Goal: Task Accomplishment & Management: Manage account settings

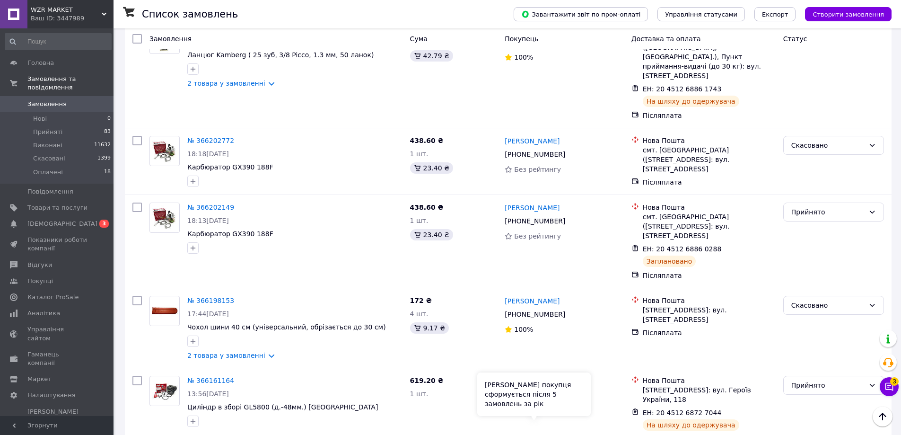
scroll to position [1229, 0]
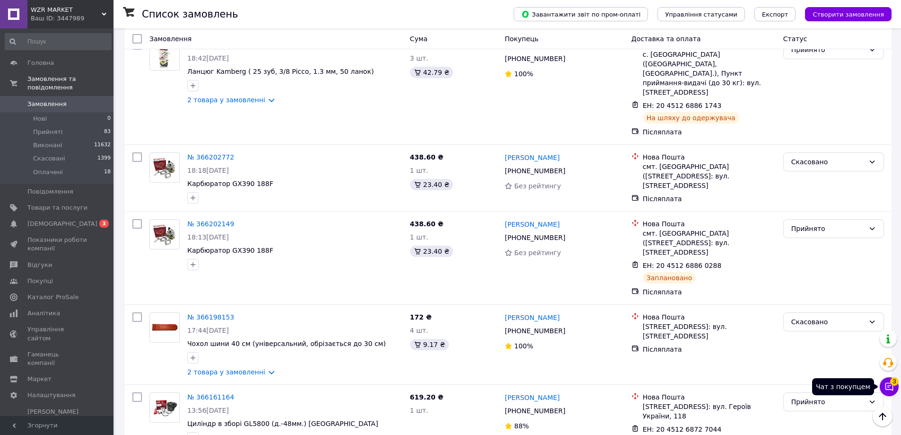
click at [886, 385] on icon at bounding box center [888, 386] width 9 height 9
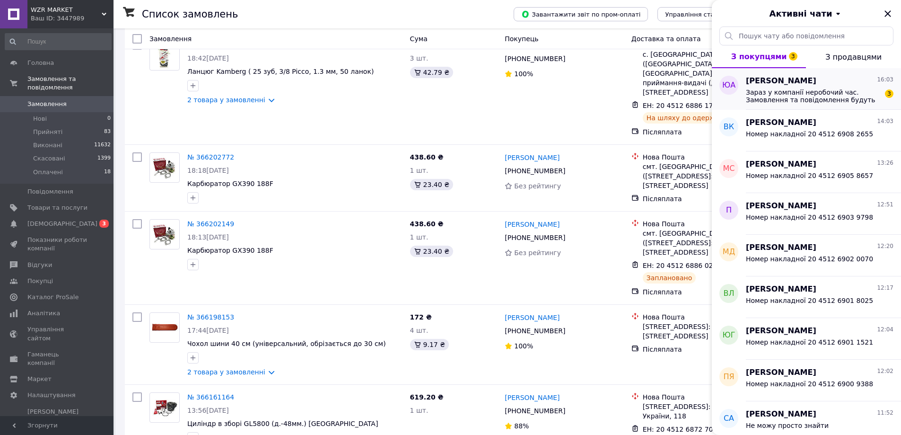
click at [781, 91] on span "Зараз у компанії неробочий час. Замовлення та повідомлення будуть оброблені з 0…" at bounding box center [813, 95] width 134 height 15
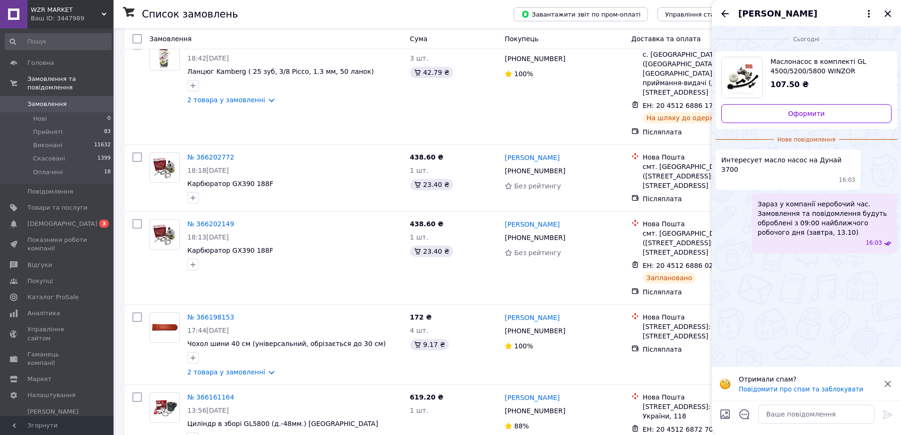
click at [885, 14] on icon "Закрити" at bounding box center [887, 13] width 11 height 11
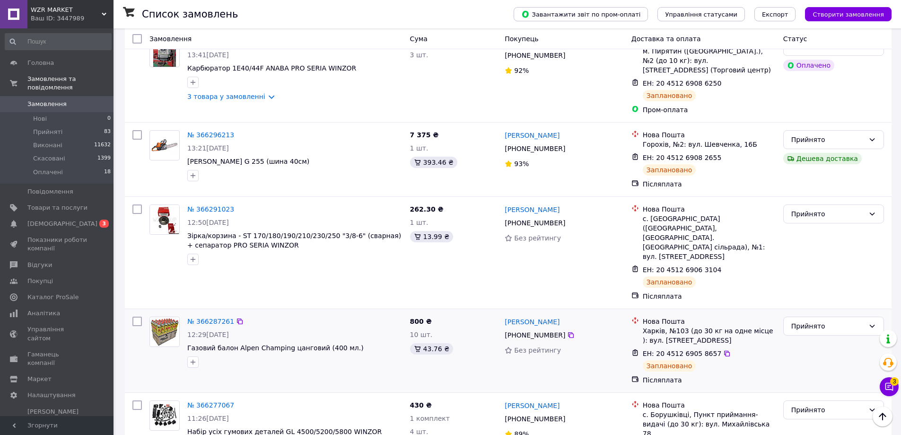
scroll to position [0, 0]
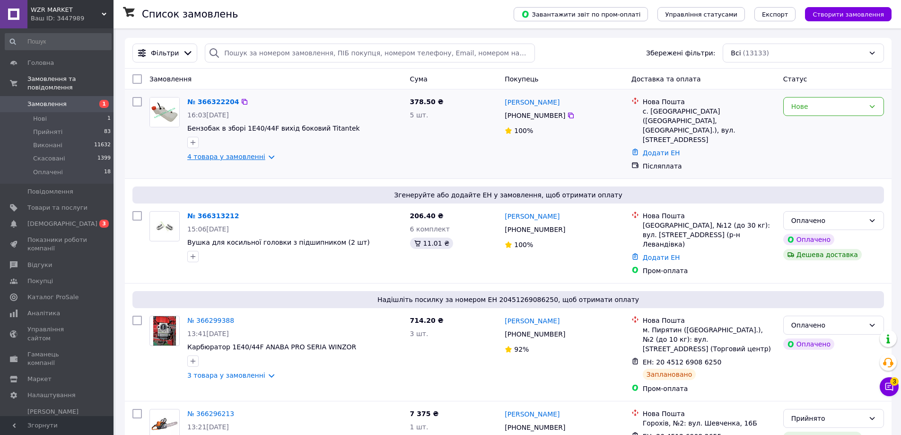
click at [229, 158] on link "4 товара у замовленні" at bounding box center [226, 157] width 78 height 8
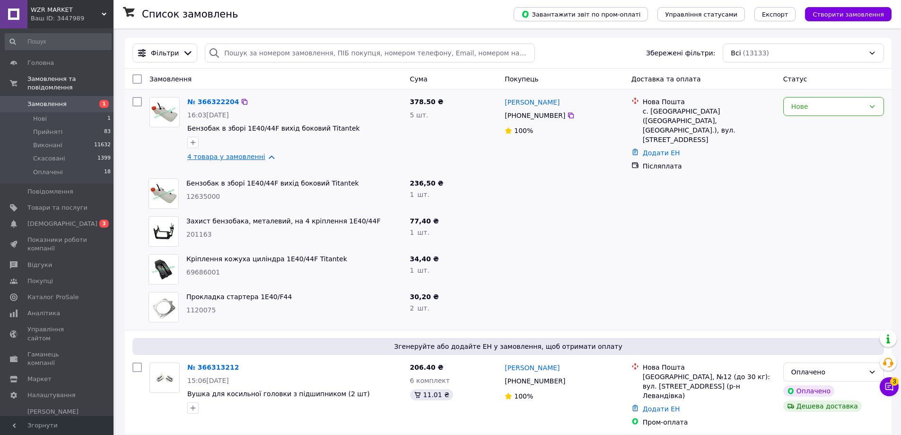
click at [229, 158] on link "4 товара у замовленні" at bounding box center [226, 157] width 78 height 8
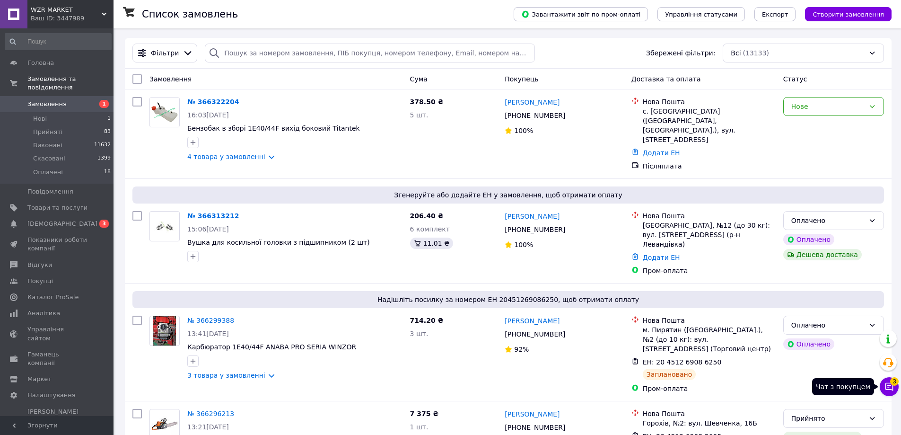
click at [890, 390] on icon at bounding box center [888, 386] width 9 height 9
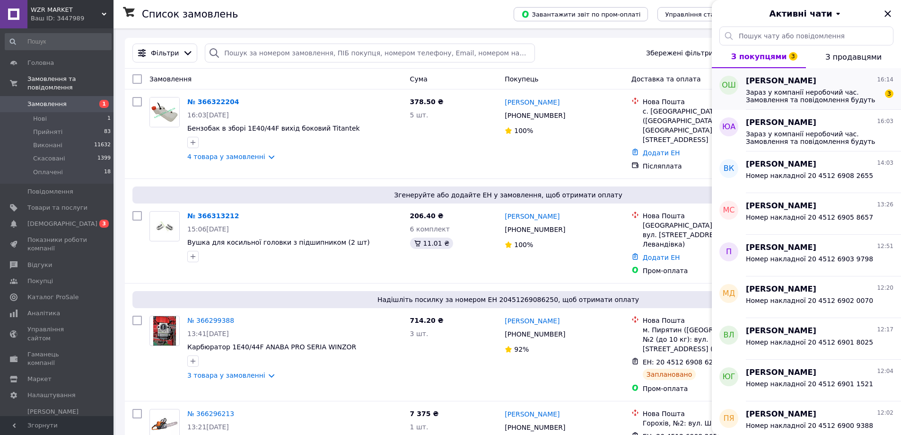
click at [785, 96] on span "Зараз у компанії неробочий час. Замовлення та повідомлення будуть оброблені з 0…" at bounding box center [813, 95] width 134 height 15
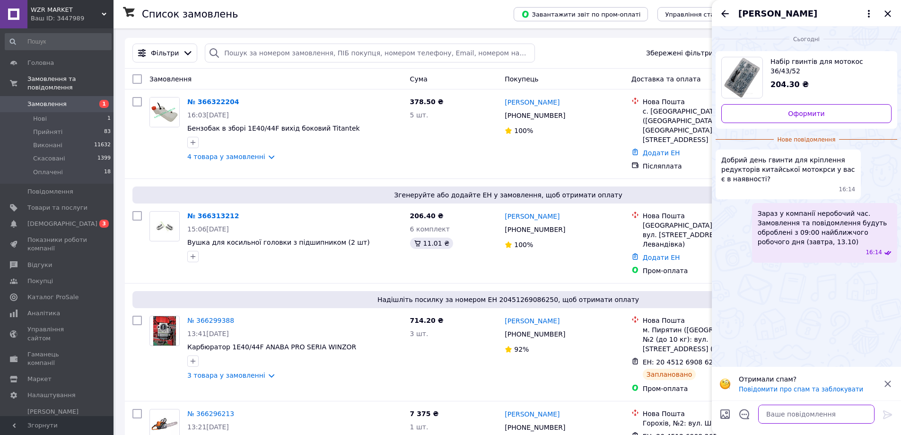
click at [801, 412] on textarea at bounding box center [816, 413] width 116 height 19
click at [102, 15] on icon at bounding box center [104, 14] width 5 height 5
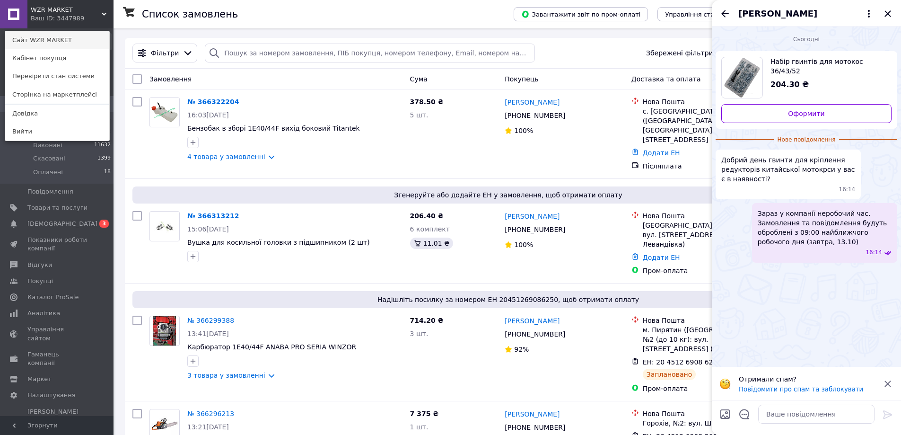
click at [77, 41] on link "Сайт WZR MARKET" at bounding box center [57, 40] width 104 height 18
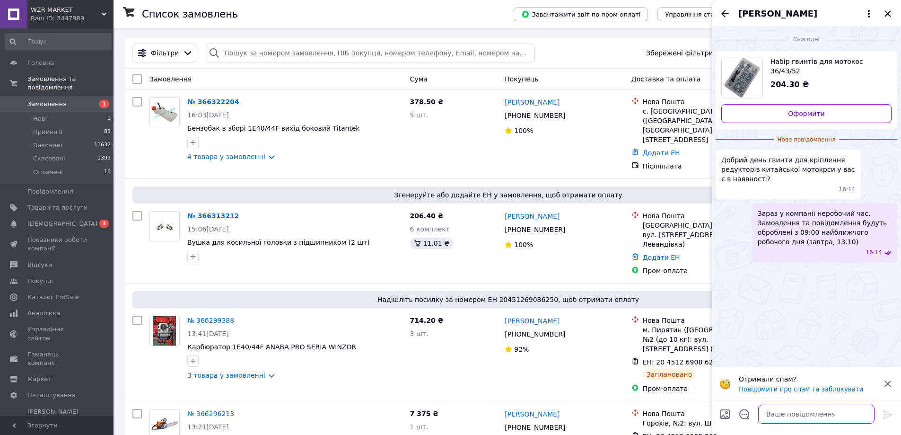
click at [791, 417] on textarea at bounding box center [816, 413] width 116 height 19
paste textarea "https://wzrmarket.com.ua/ua/p2618590905-bolt-krepleniya-reduktora.html"
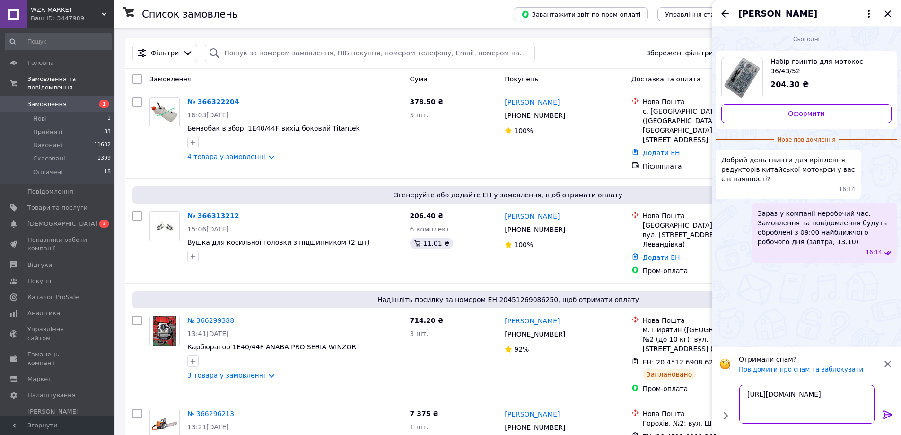
type textarea "https://wzrmarket.com.ua/ua/p2618590905-bolt-krepleniya-reduktora.html"
click at [888, 412] on icon at bounding box center [887, 414] width 9 height 9
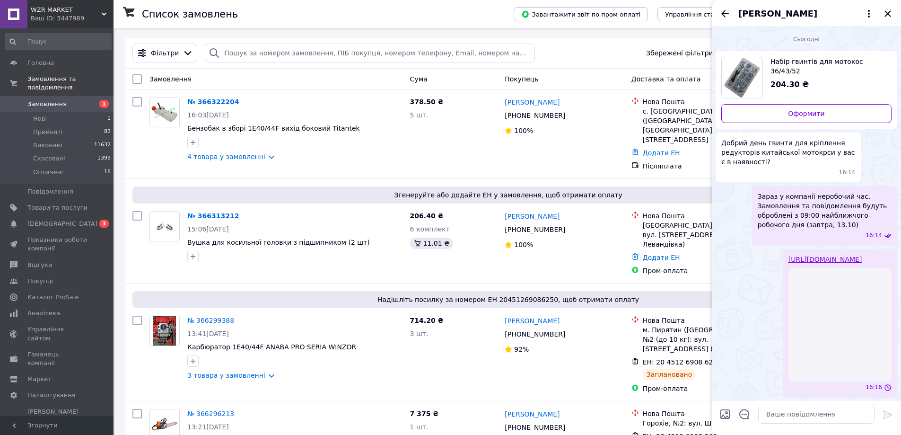
scroll to position [10, 0]
click at [802, 417] on textarea at bounding box center [816, 413] width 116 height 19
paste textarea "https://wzrmarket.com.ua/ua/p2525736737-bolt-krepleniya-reduktora.html"
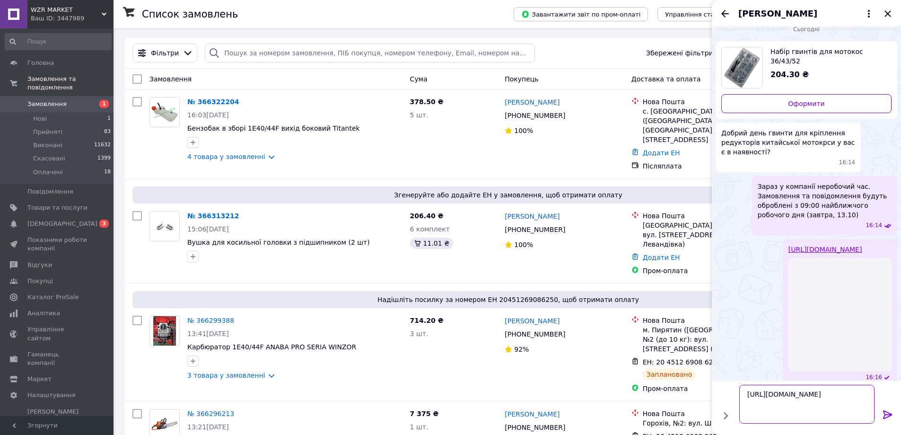
type textarea "https://wzrmarket.com.ua/ua/p2525736737-bolt-krepleniya-reduktora.html"
click at [891, 416] on icon at bounding box center [887, 414] width 11 height 11
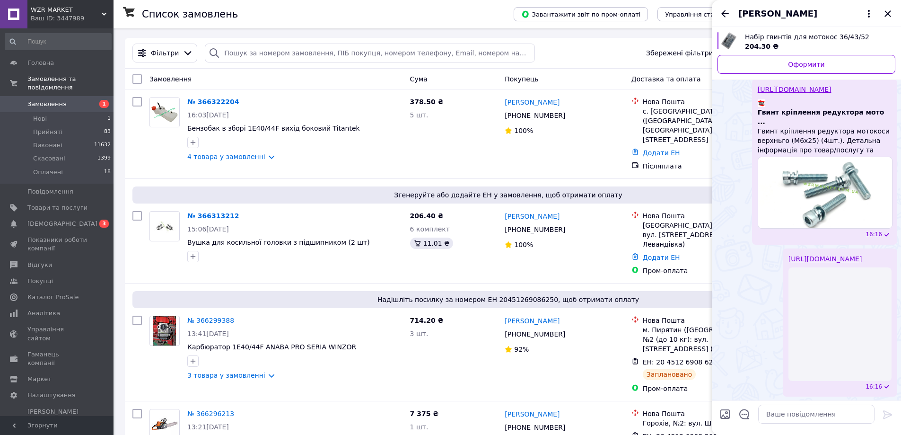
scroll to position [144, 0]
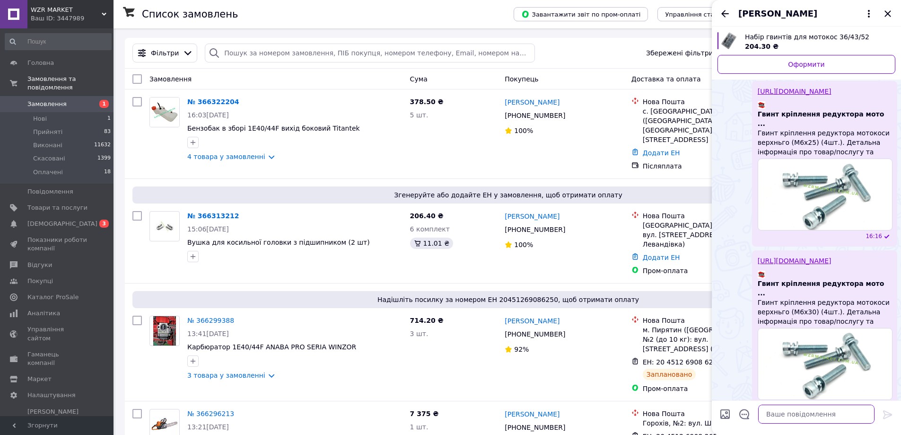
click at [820, 416] on textarea at bounding box center [816, 413] width 116 height 19
type textarea "ь"
click at [762, 413] on textarea "Так! 6х25 та м6х30" at bounding box center [806, 413] width 135 height 19
type textarea "Так! м6х25 та м6х30"
click at [889, 415] on icon at bounding box center [887, 414] width 9 height 9
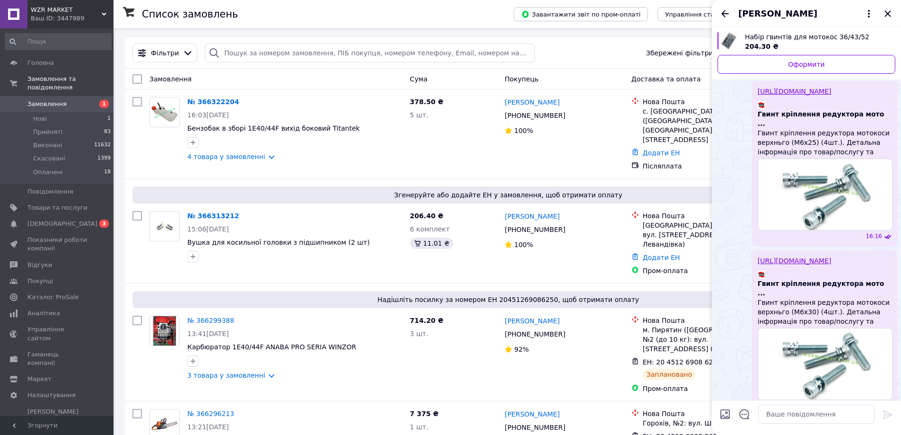
scroll to position [169, 0]
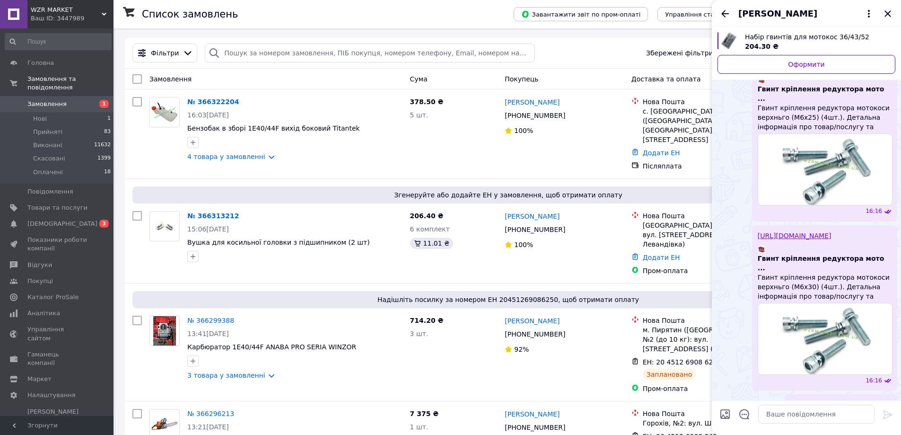
click at [888, 15] on icon "Закрити" at bounding box center [887, 13] width 6 height 6
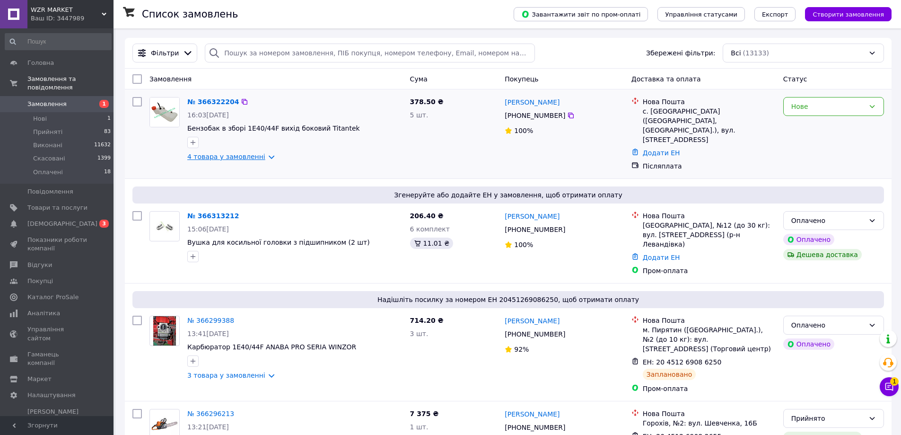
click at [240, 156] on link "4 товара у замовленні" at bounding box center [226, 157] width 78 height 8
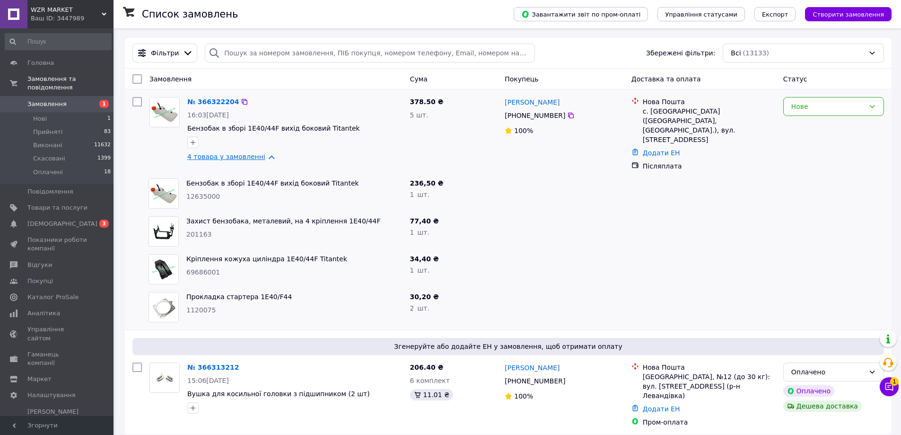
click at [243, 156] on link "4 товара у замовленні" at bounding box center [226, 157] width 78 height 8
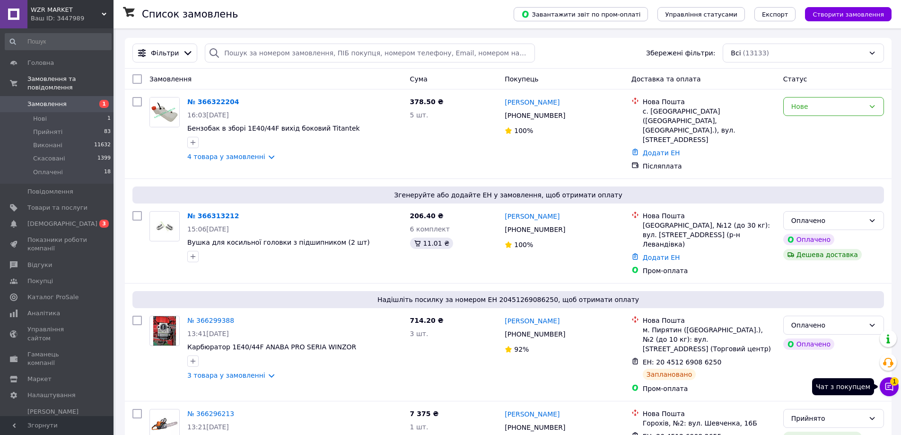
click at [894, 388] on button "Чат з покупцем 1" at bounding box center [888, 386] width 19 height 19
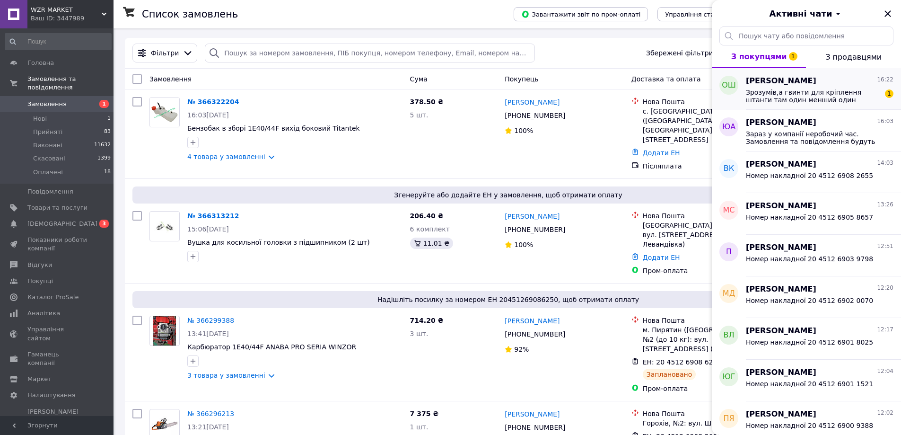
click at [804, 87] on div "Зрозумів,а гвинти для кріплення штанги там один менший один більший для затяжки…" at bounding box center [820, 95] width 148 height 17
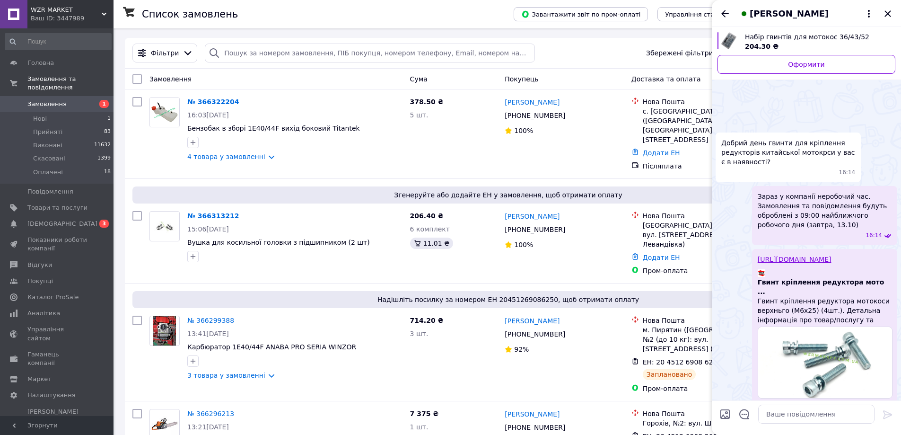
scroll to position [263, 0]
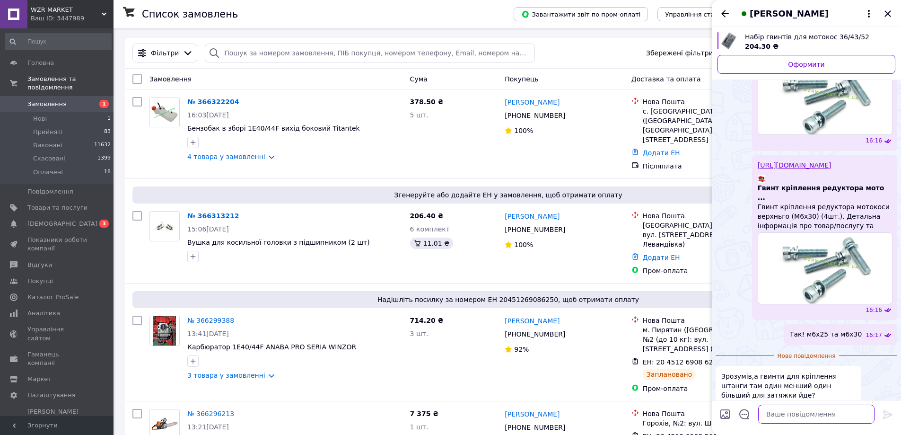
click at [809, 417] on textarea at bounding box center [816, 413] width 116 height 19
type textarea "в наборі є!"
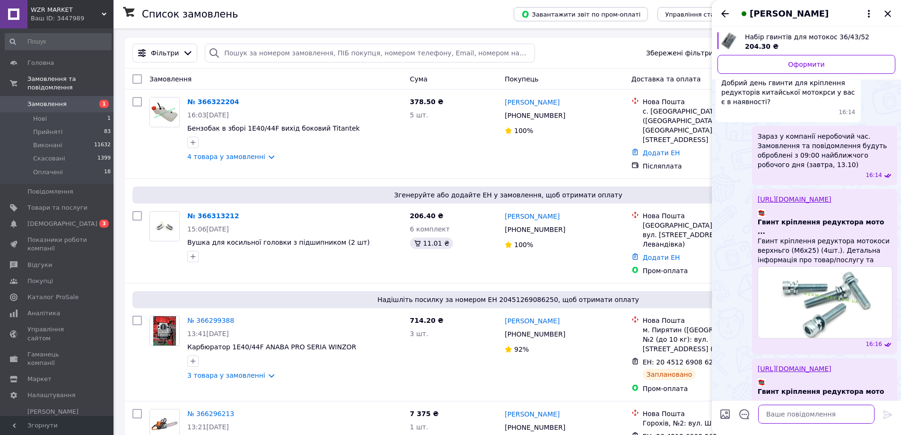
scroll to position [0, 0]
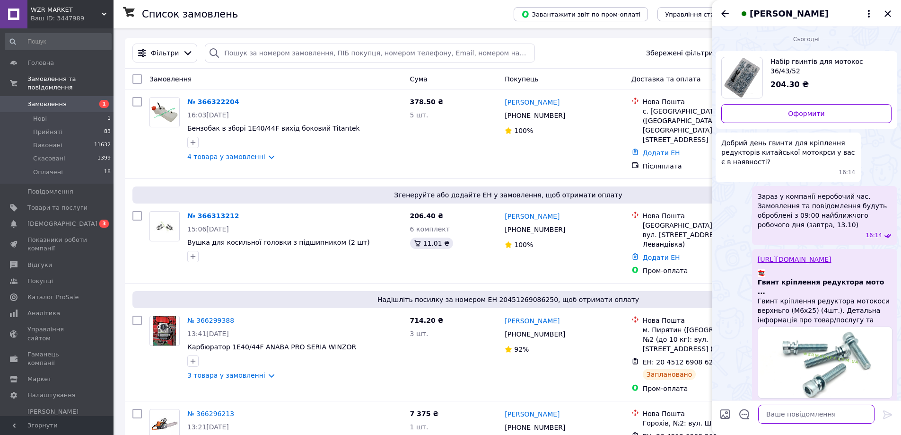
click at [824, 415] on textarea at bounding box center [816, 413] width 116 height 19
paste textarea "https://wzrmarket.com.ua/ua/g120861155-bolty"
type textarea "https://wzrmarket.com.ua/ua/g120861155-bolty"
click at [889, 417] on icon at bounding box center [887, 414] width 11 height 11
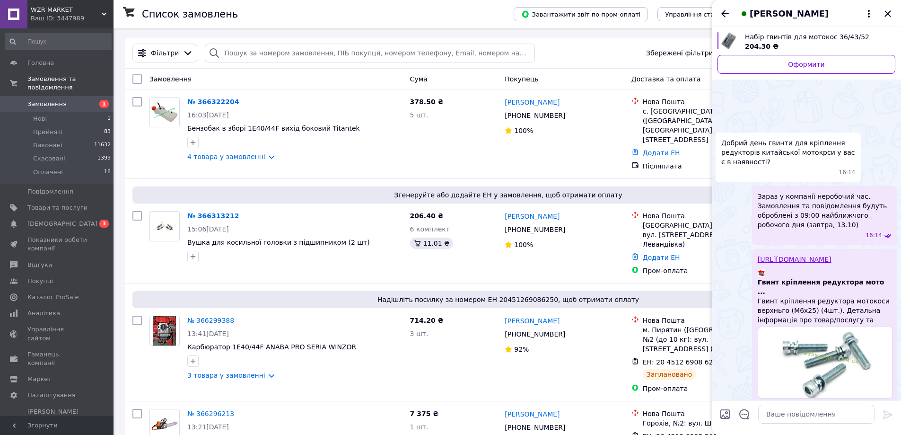
scroll to position [433, 0]
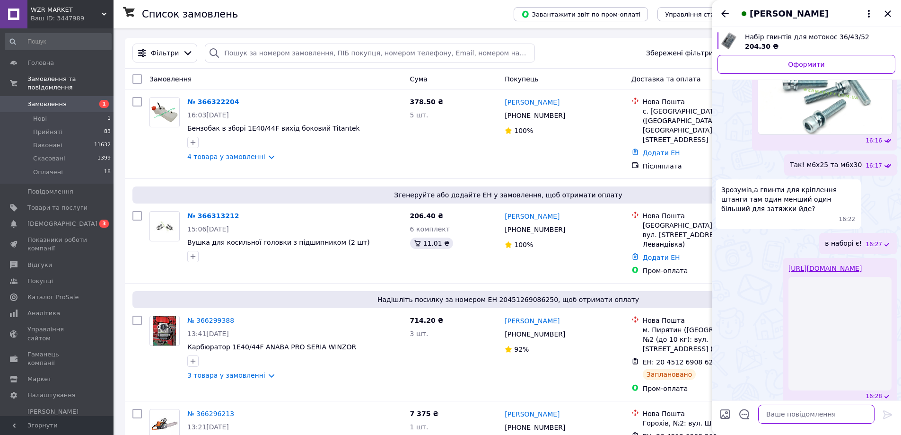
click at [818, 416] on textarea at bounding box center [816, 413] width 116 height 19
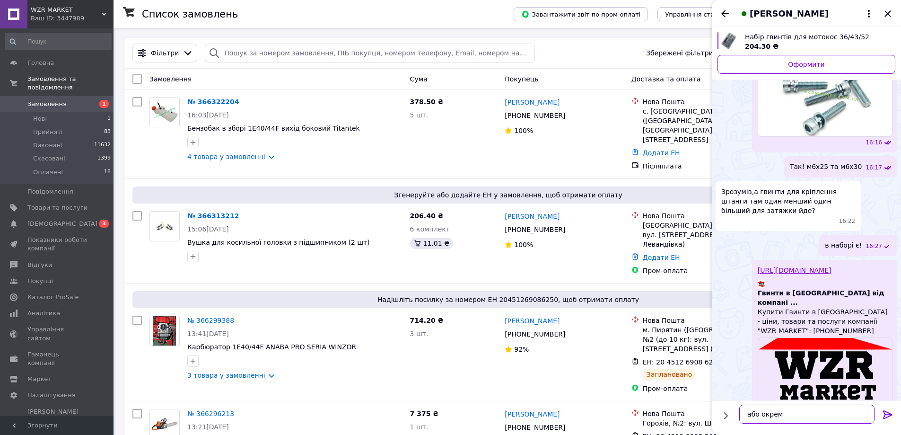
type textarea "або окремо"
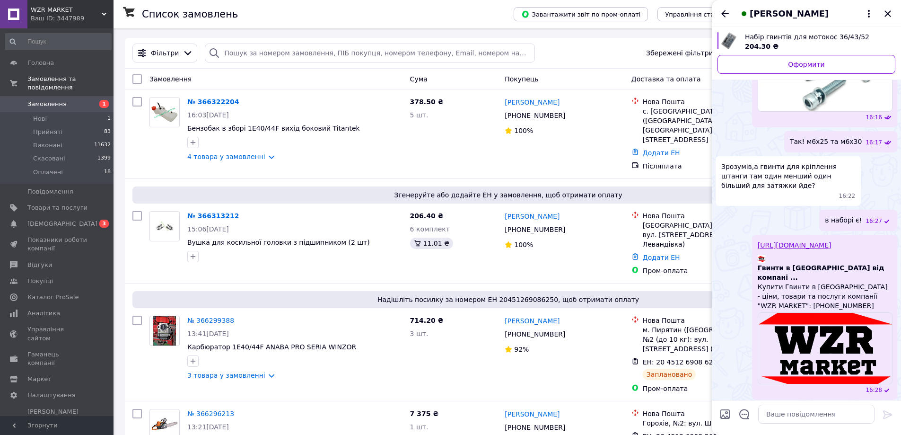
click at [789, 241] on link "https://wzrmarket.com.ua/ua/g120861155-bolty" at bounding box center [794, 245] width 74 height 8
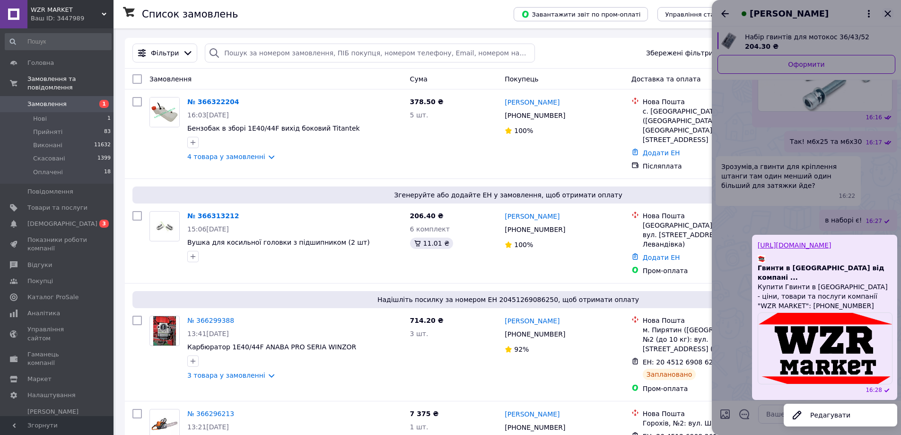
click at [886, 13] on div at bounding box center [806, 217] width 189 height 435
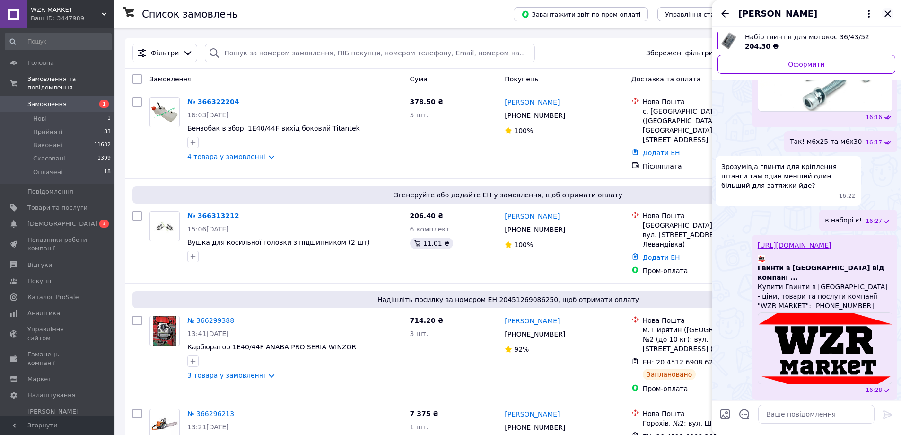
click at [891, 14] on icon "Закрити" at bounding box center [887, 13] width 11 height 11
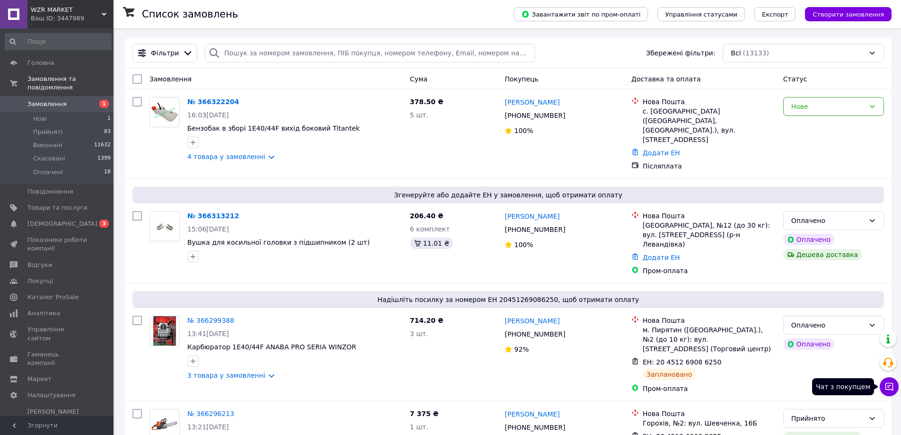
click at [890, 387] on icon at bounding box center [888, 386] width 9 height 9
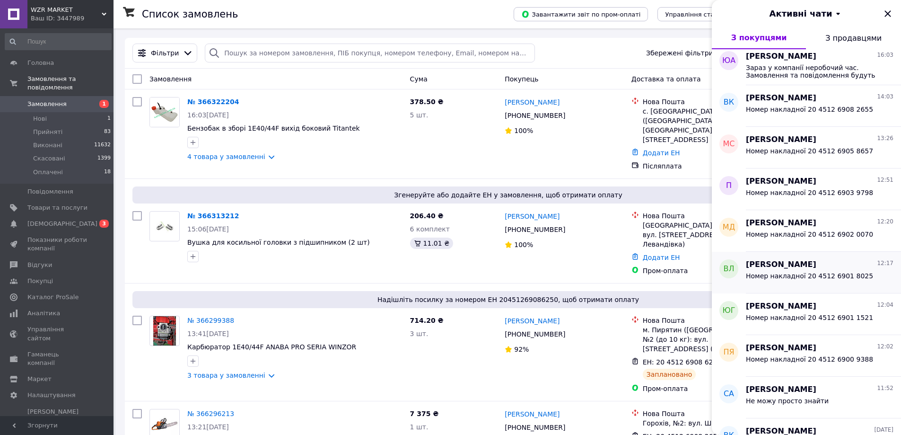
scroll to position [0, 0]
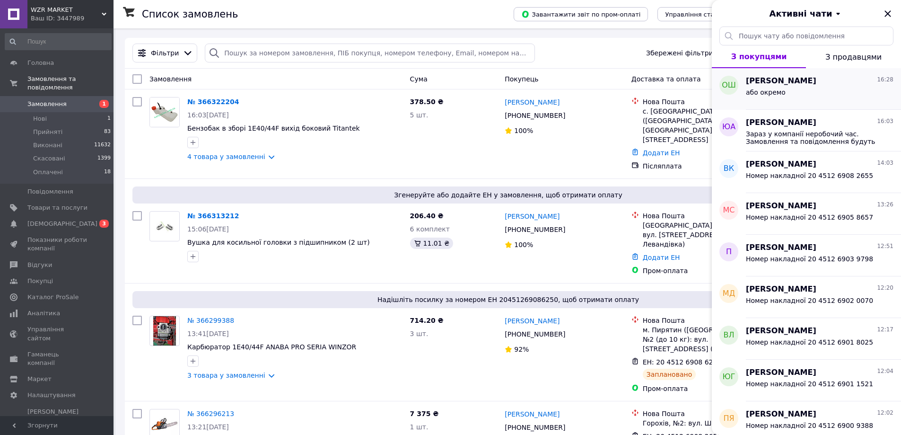
click at [800, 90] on div "або окремо" at bounding box center [820, 94] width 148 height 15
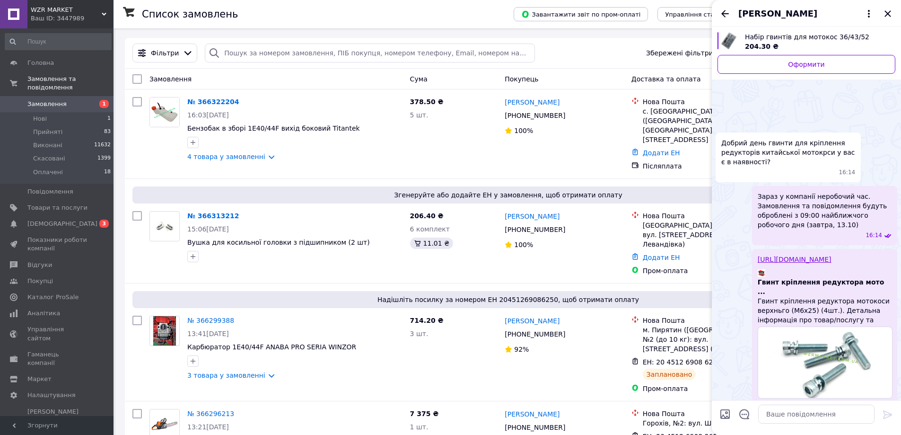
scroll to position [456, 0]
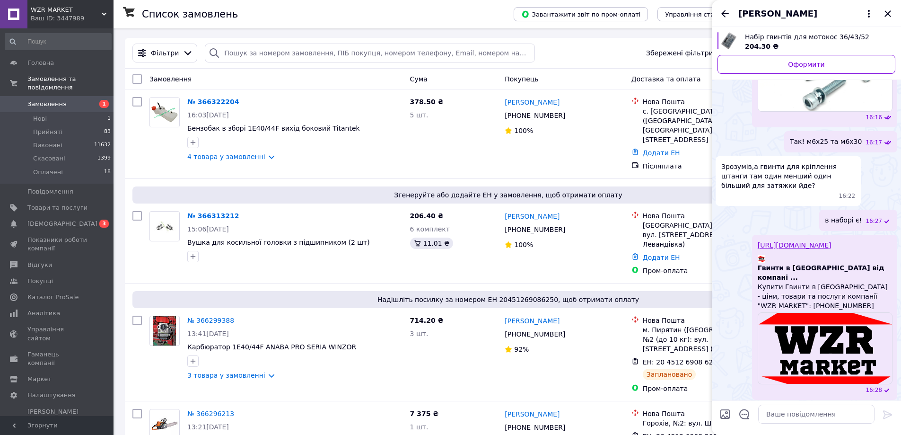
drag, startPoint x: 886, startPoint y: 11, endPoint x: 874, endPoint y: 15, distance: 12.6
click at [886, 11] on icon "Закрити" at bounding box center [887, 13] width 11 height 11
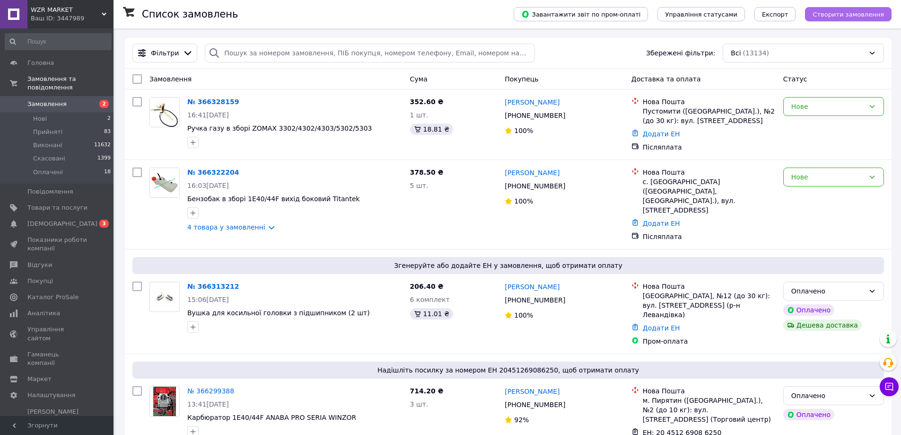
click at [843, 16] on span "Створити замовлення" at bounding box center [847, 14] width 71 height 7
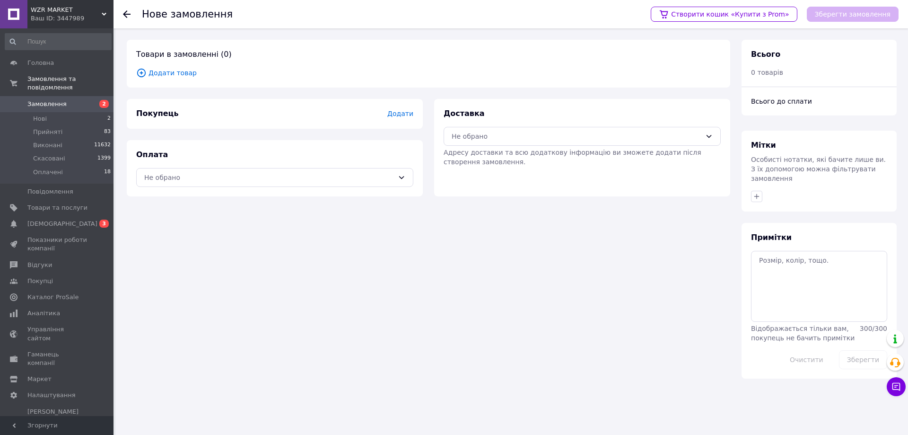
click at [176, 70] on span "Додати товар" at bounding box center [428, 73] width 584 height 10
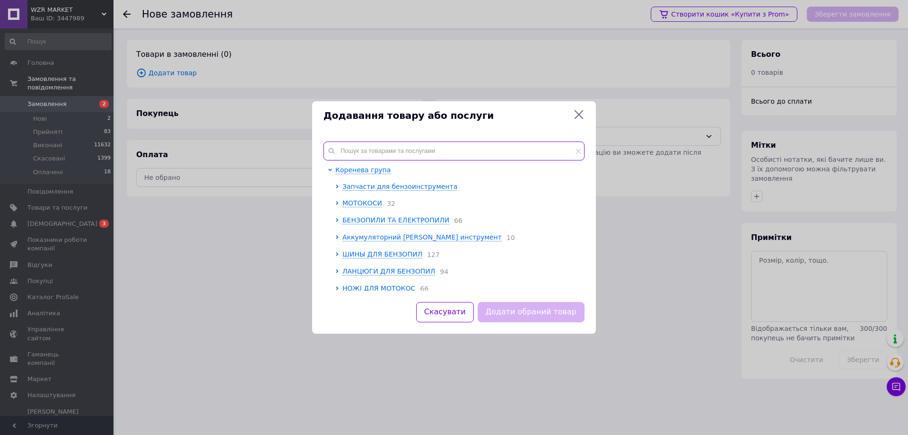
click at [398, 153] on input "text" at bounding box center [453, 150] width 261 height 19
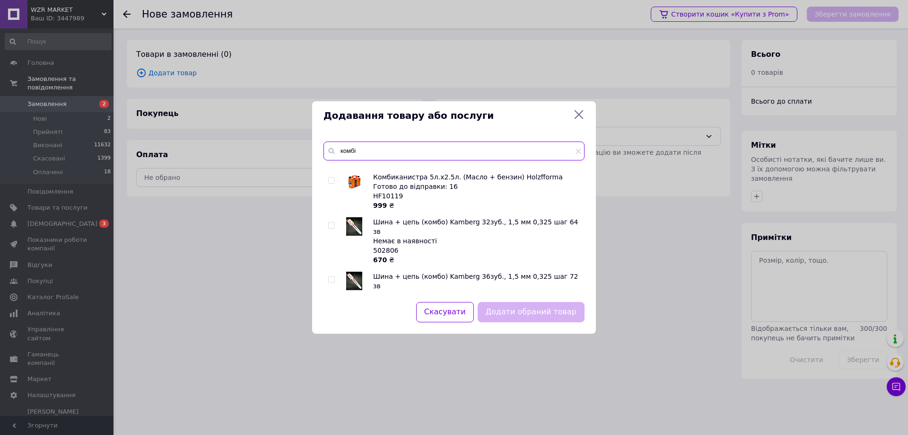
scroll to position [189, 0]
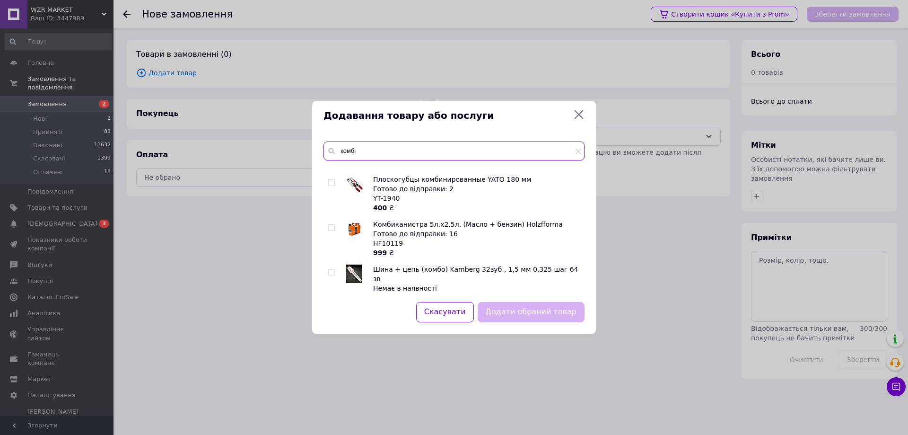
type input "комбі"
click at [332, 228] on input "checkbox" at bounding box center [331, 228] width 6 height 6
checkbox input "true"
click at [535, 319] on button "Додати обраний товар" at bounding box center [531, 312] width 107 height 20
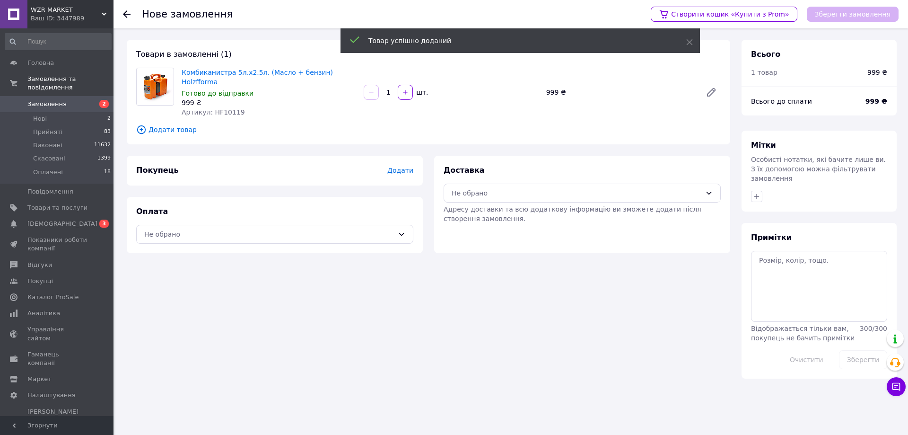
click at [403, 166] on span "Додати" at bounding box center [400, 170] width 26 height 8
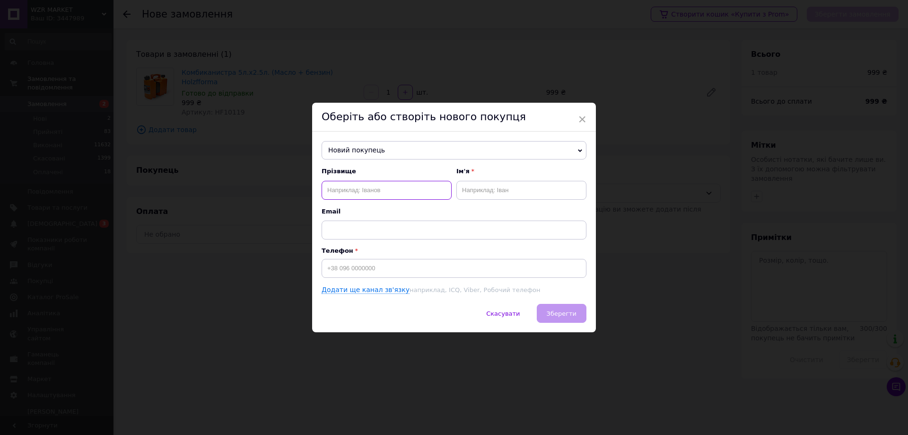
click at [398, 190] on input "text" at bounding box center [387, 190] width 130 height 19
type input "Волічак"
click at [499, 194] on input "text" at bounding box center [521, 190] width 130 height 19
type input "Роман"
click at [392, 268] on input at bounding box center [454, 268] width 265 height 19
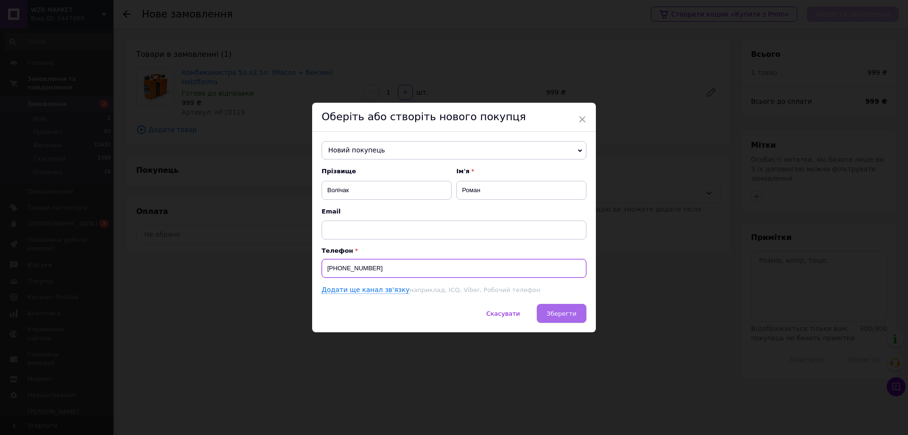
type input "+380979764059"
click at [559, 313] on span "Зберегти" at bounding box center [562, 313] width 30 height 7
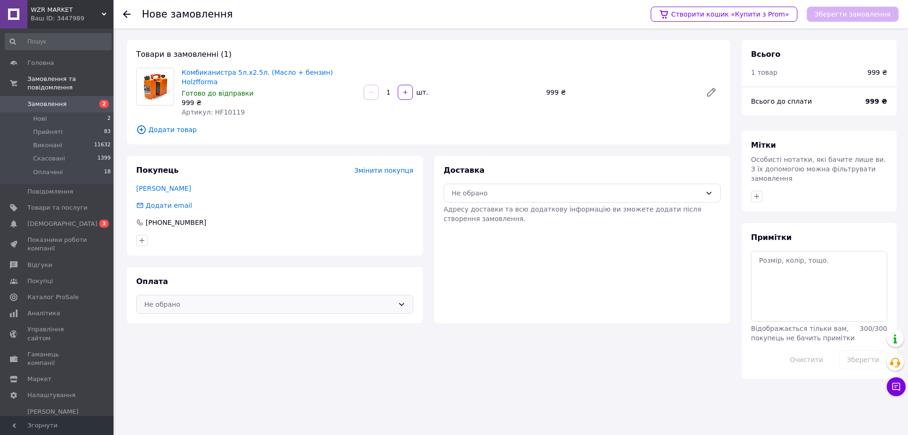
click at [194, 299] on div "Не обрано" at bounding box center [269, 304] width 250 height 10
click at [189, 332] on span "Післяплата" at bounding box center [281, 333] width 247 height 9
click at [510, 188] on div "Не обрано" at bounding box center [577, 193] width 250 height 10
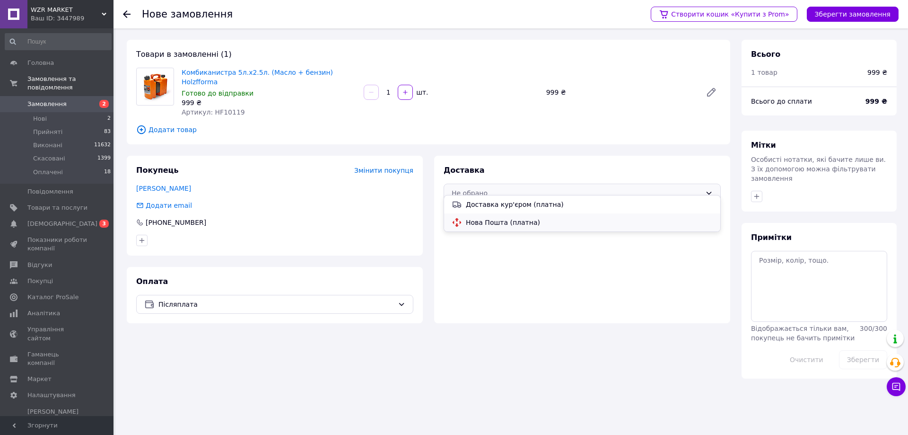
click at [504, 223] on span "Нова Пошта (платна)" at bounding box center [589, 221] width 247 height 9
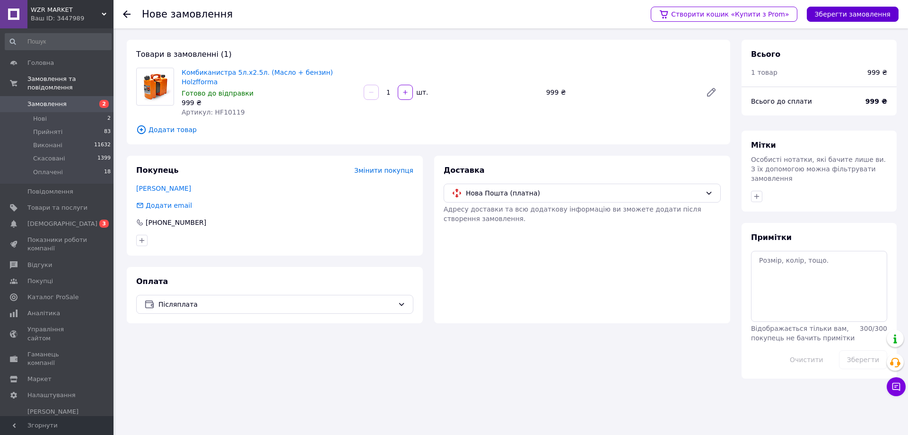
click at [848, 10] on button "Зберегти замовлення" at bounding box center [853, 14] width 92 height 15
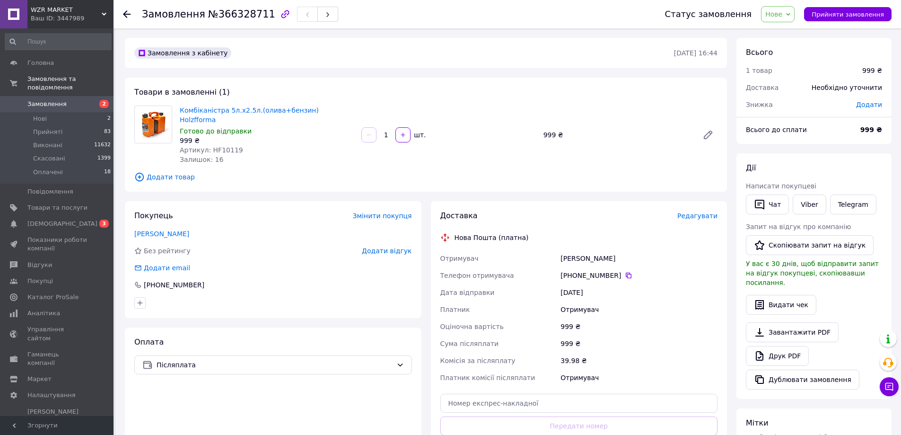
click at [706, 212] on span "Редагувати" at bounding box center [697, 216] width 40 height 8
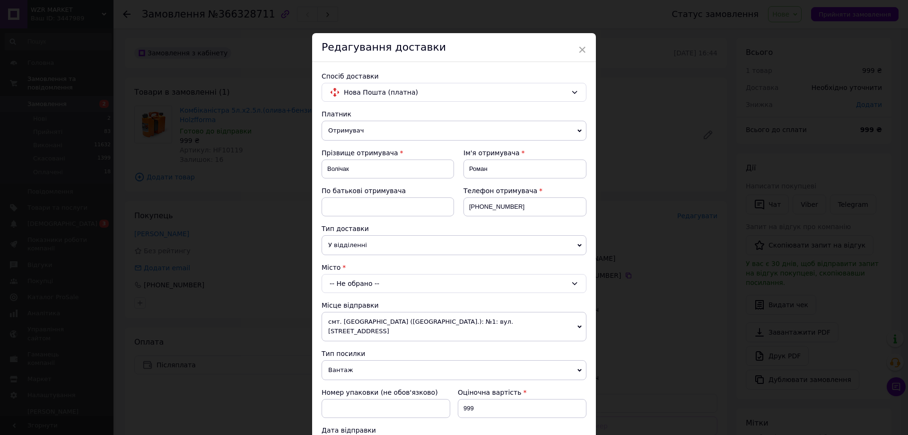
click at [374, 280] on div "-- Не обрано --" at bounding box center [454, 283] width 265 height 19
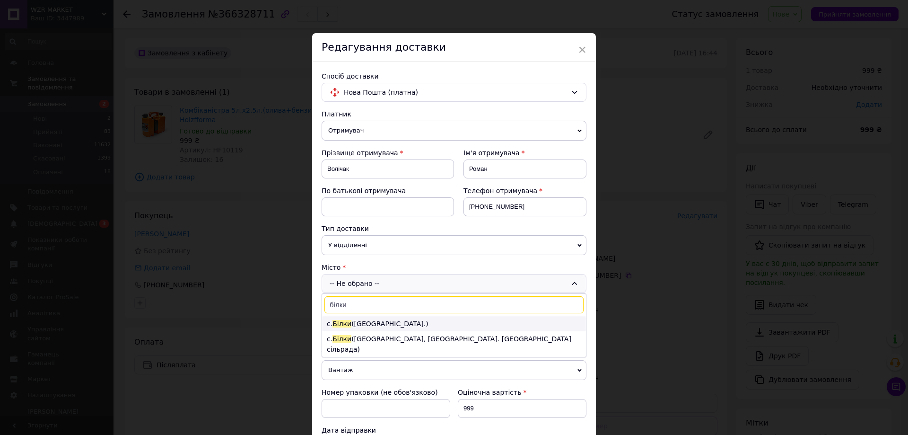
type input "білки"
click at [375, 319] on li "с. Білки (Закарпатська обл.)" at bounding box center [454, 323] width 264 height 15
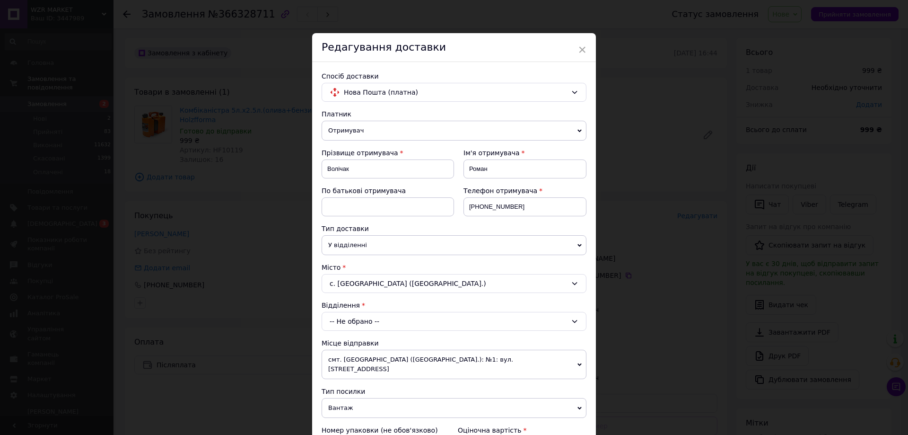
click at [382, 318] on div "-- Не обрано --" at bounding box center [454, 321] width 265 height 19
click at [435, 284] on div "с. Білки (Закарпатська обл.)" at bounding box center [454, 283] width 265 height 19
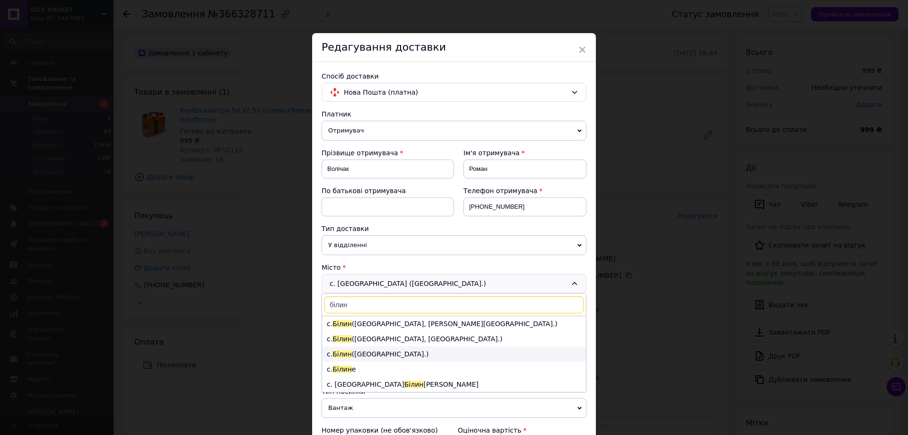
type input "білин"
click at [365, 353] on li "с. Білин (Закарпатська обл.)" at bounding box center [454, 353] width 264 height 15
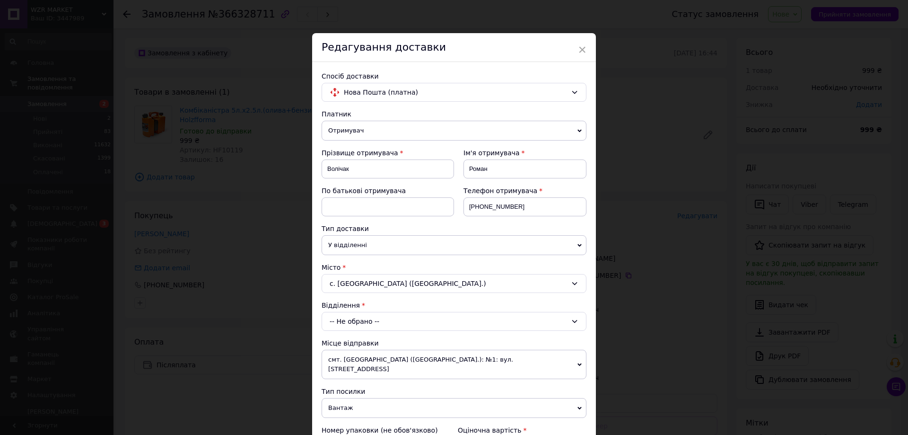
click at [384, 319] on div "-- Не обрано --" at bounding box center [454, 321] width 265 height 19
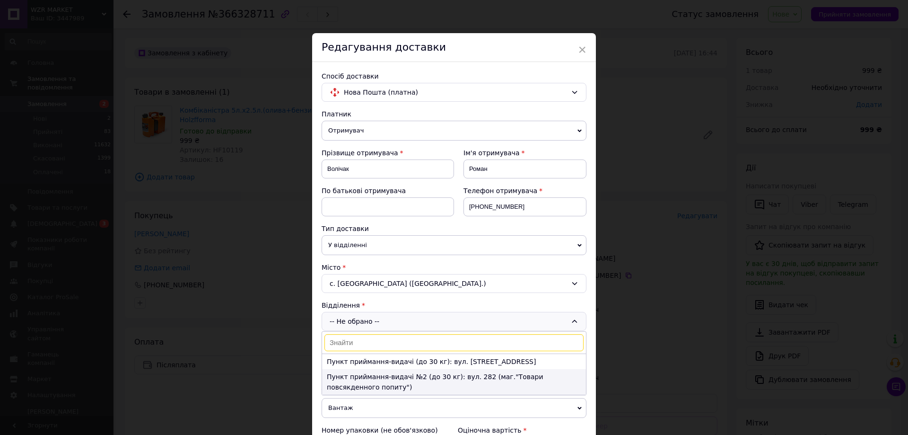
click at [388, 374] on li "Пункт приймання-видачі №2 (до 30 кг): вул. 282 (маг."Товари повсякденного попит…" at bounding box center [454, 382] width 264 height 26
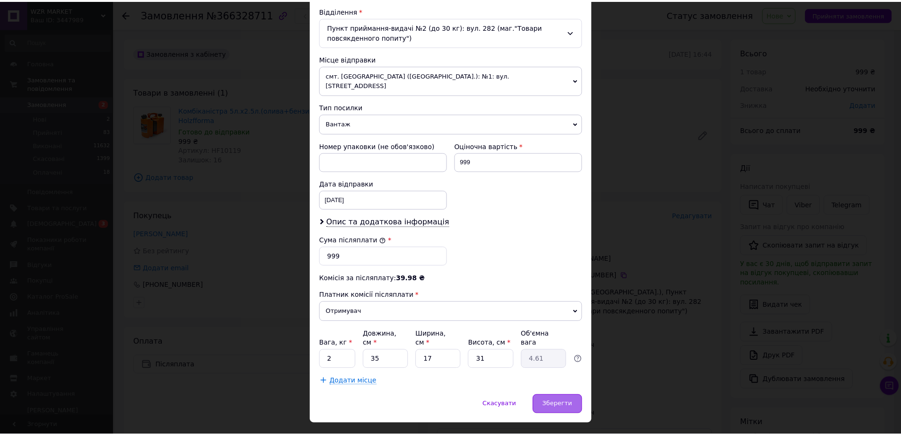
scroll to position [297, 0]
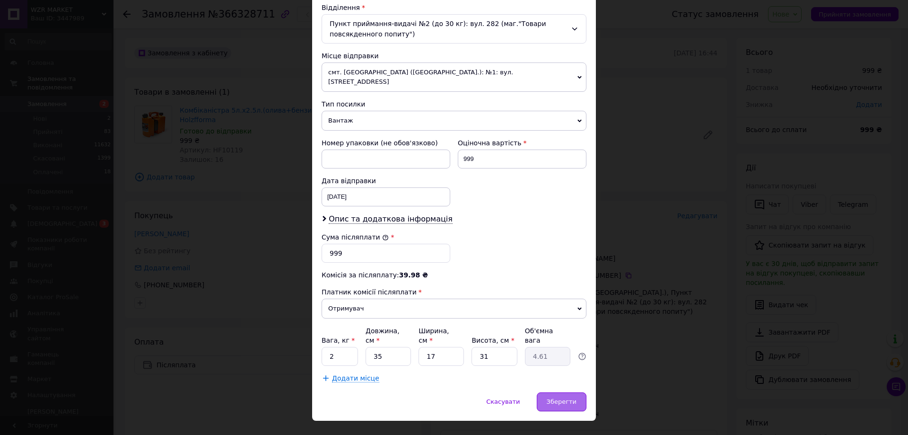
click at [568, 392] on div "Зберегти" at bounding box center [562, 401] width 50 height 19
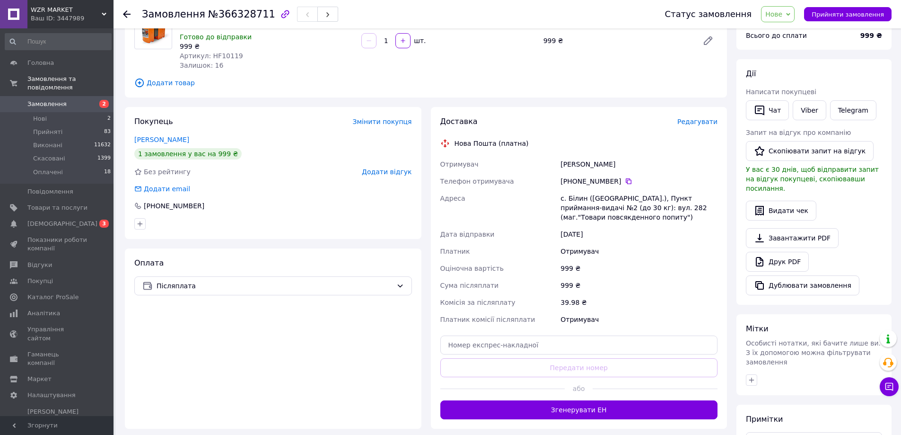
scroll to position [95, 0]
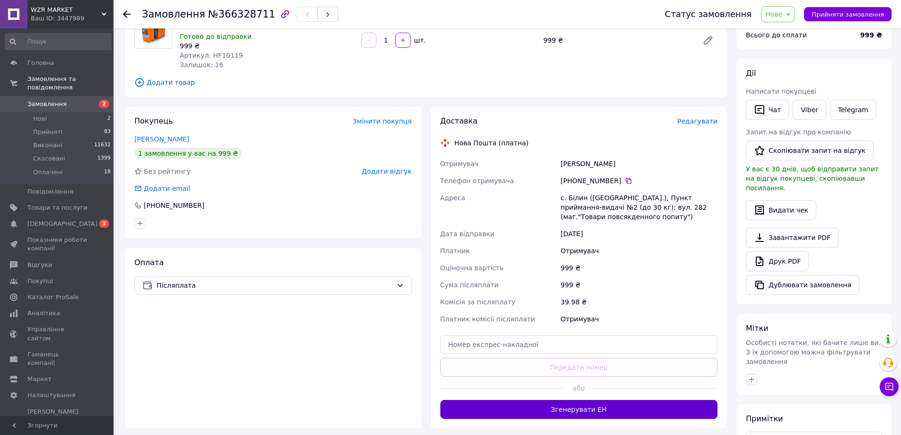
click at [573, 402] on button "Згенерувати ЕН" at bounding box center [579, 409] width 278 height 19
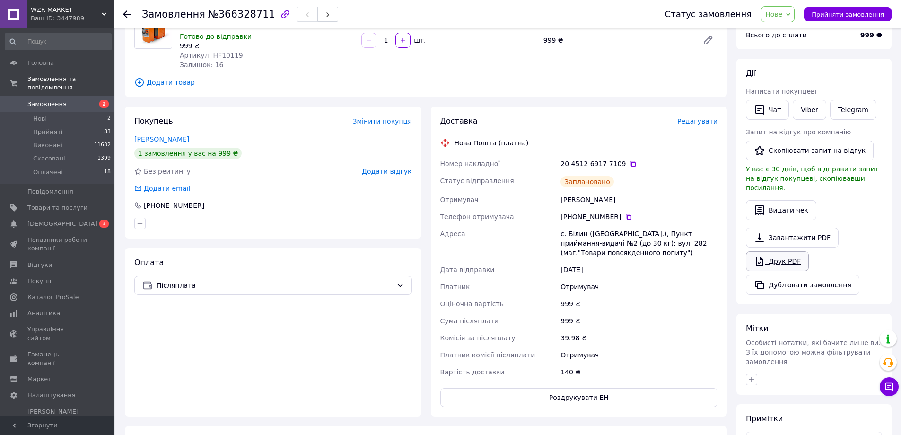
click at [774, 251] on link "Друк PDF" at bounding box center [777, 261] width 63 height 20
click at [845, 13] on span "Прийняти замовлення" at bounding box center [847, 14] width 72 height 7
click at [568, 388] on button "Роздрукувати ЕН" at bounding box center [579, 397] width 278 height 19
drag, startPoint x: 615, startPoint y: 152, endPoint x: 441, endPoint y: 156, distance: 174.1
click at [441, 156] on div "Номер накладної 20 4512 6917 7109   Статус відправлення Заплановано Отримувач В…" at bounding box center [578, 267] width 281 height 225
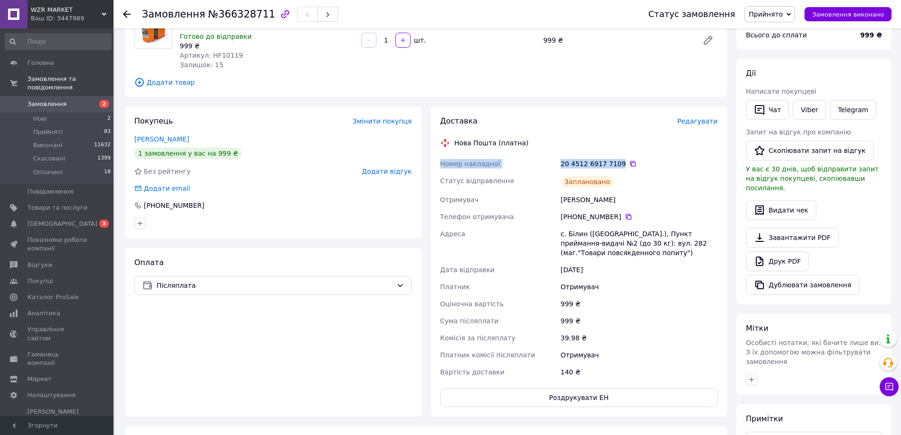
copy div "Номер накладної 20 4512 6917 7109"
click at [770, 107] on button "Чат" at bounding box center [767, 110] width 43 height 20
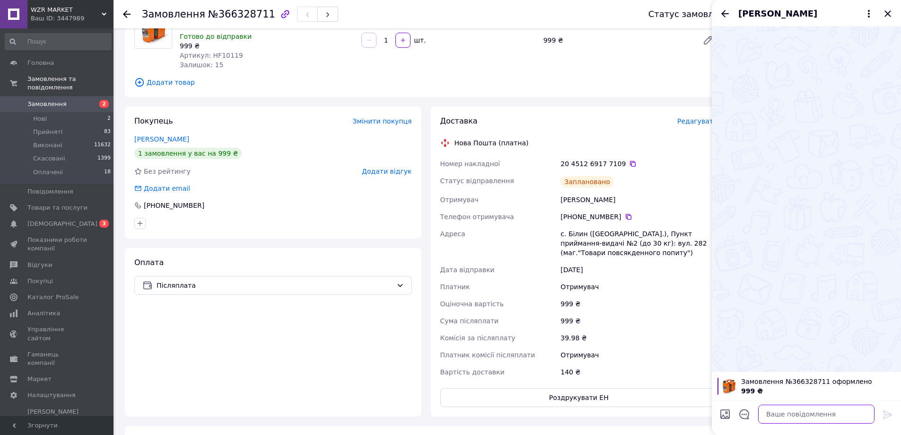
click at [825, 417] on textarea at bounding box center [816, 413] width 116 height 19
paste textarea "Номер накладної 20 4512 6917 7109"
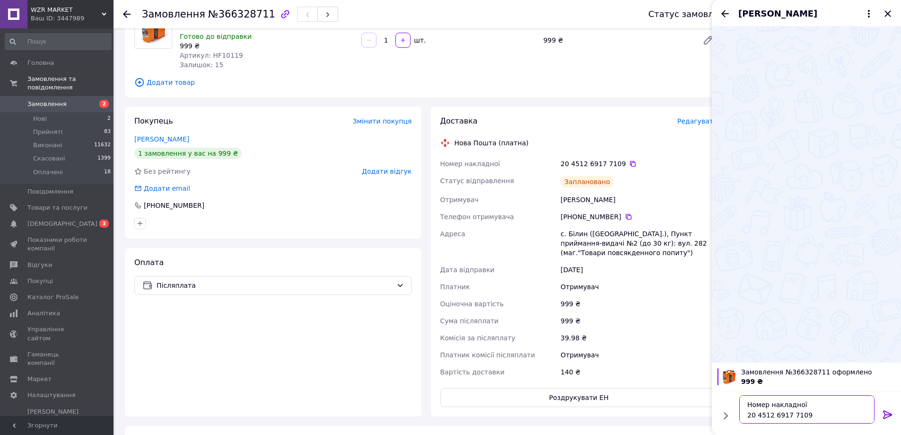
type textarea "Номер накладної 20 4512 6917 7109"
click at [885, 415] on icon at bounding box center [887, 414] width 11 height 11
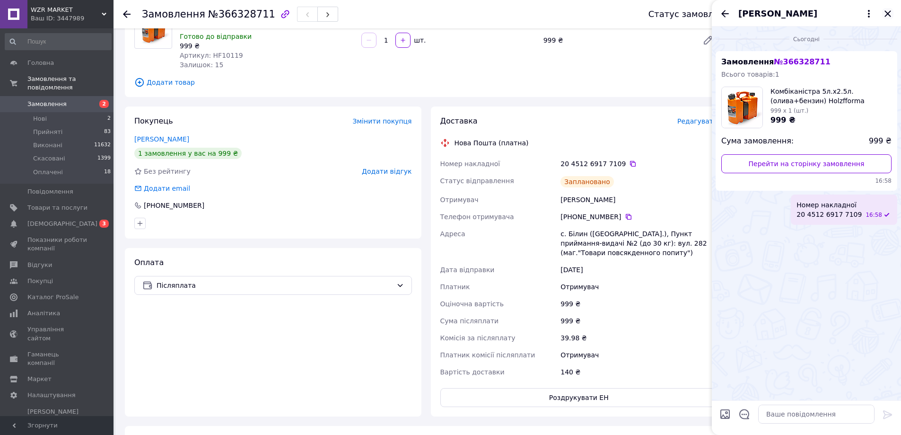
click at [886, 12] on icon "Закрити" at bounding box center [887, 13] width 6 height 6
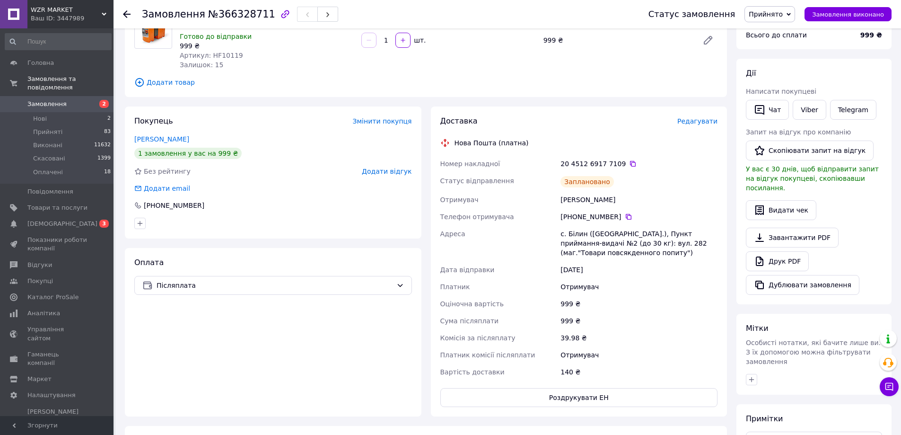
click at [41, 100] on span "Замовлення" at bounding box center [46, 104] width 39 height 9
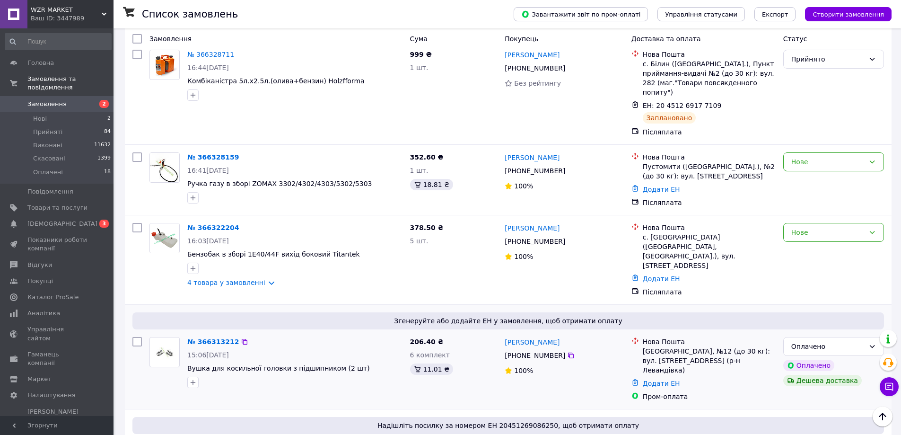
scroll to position [95, 0]
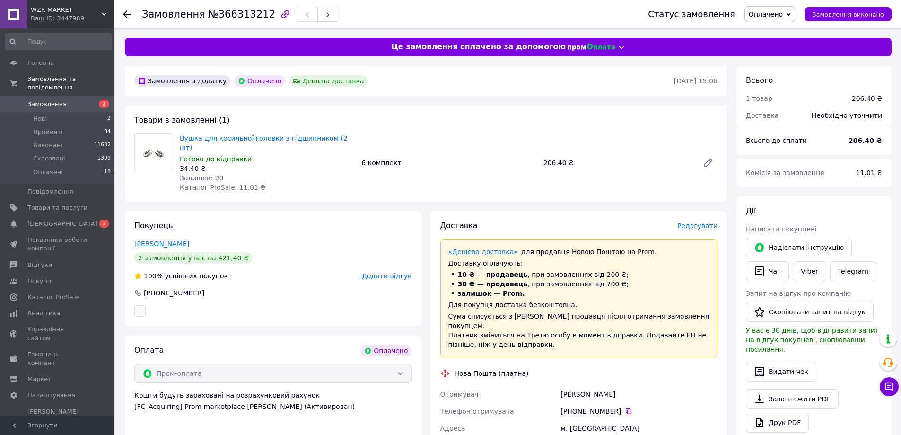
click at [170, 240] on link "[PERSON_NAME]" at bounding box center [161, 244] width 55 height 8
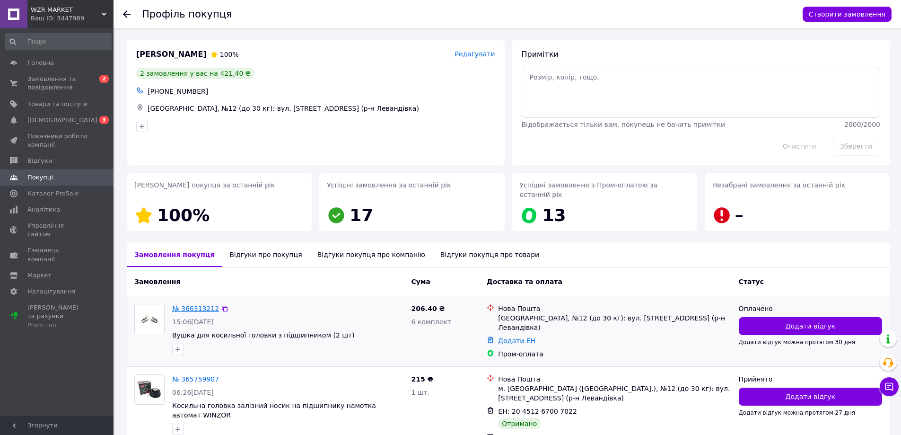
click at [189, 304] on link "№ 366313212" at bounding box center [195, 308] width 47 height 8
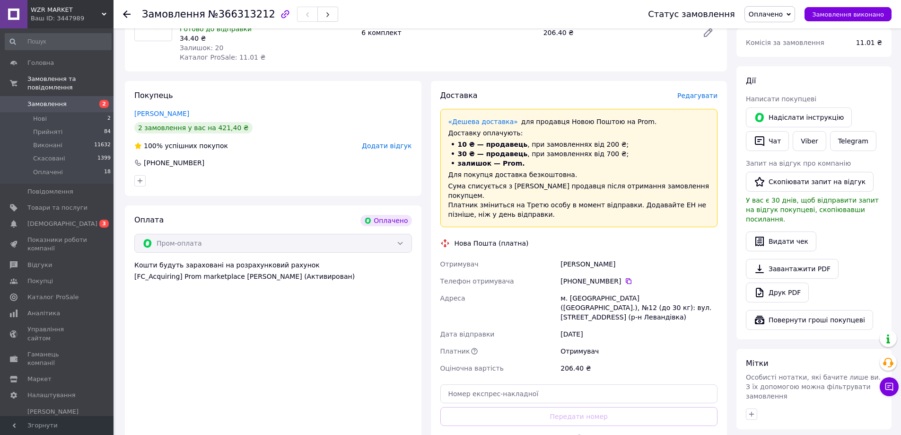
scroll to position [142, 0]
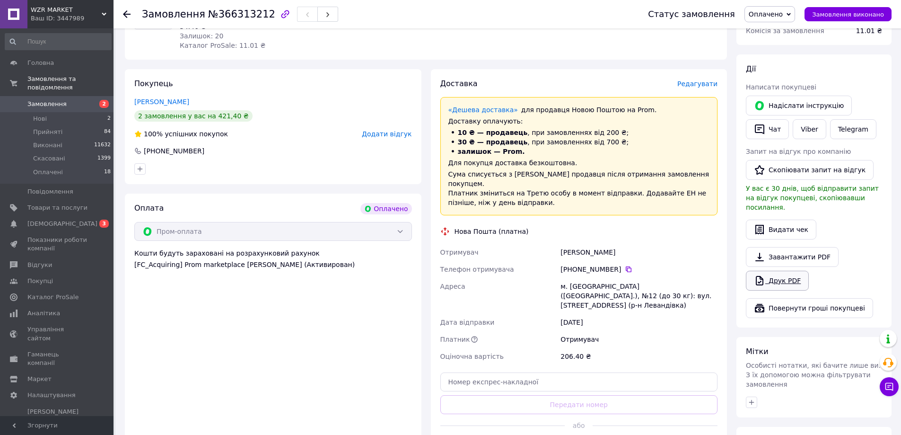
click at [774, 270] on link "Друк PDF" at bounding box center [777, 280] width 63 height 20
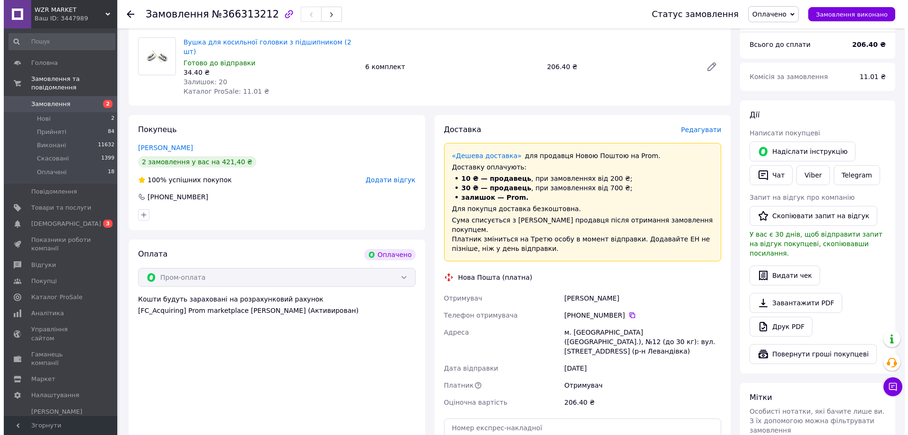
scroll to position [95, 0]
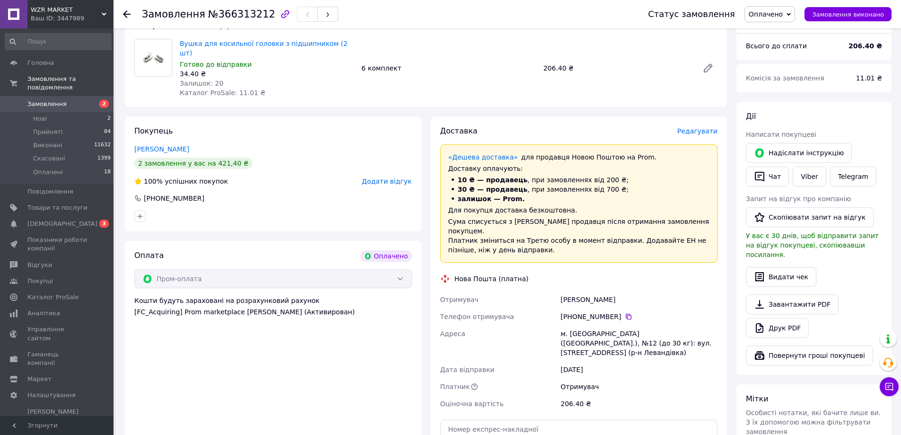
click at [703, 127] on span "Редагувати" at bounding box center [697, 131] width 40 height 8
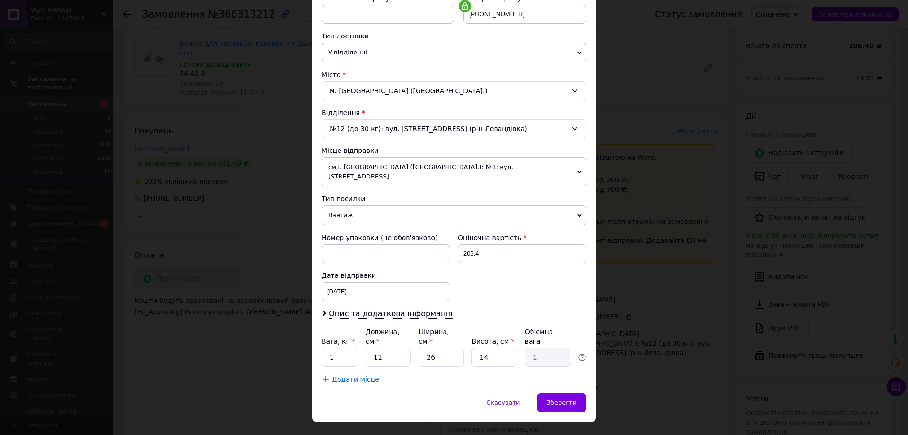
scroll to position [193, 0]
click at [343, 347] on input "1" at bounding box center [340, 356] width 36 height 19
type input "0.1"
click at [387, 347] on input "11" at bounding box center [387, 356] width 45 height 19
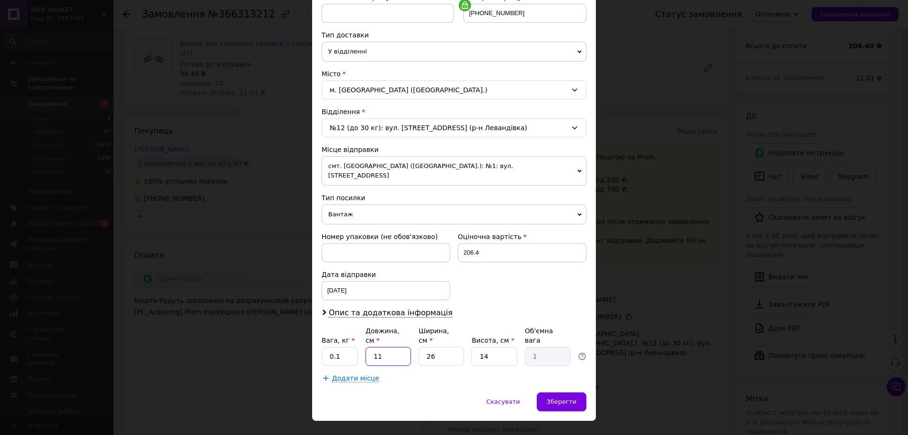
click at [387, 347] on input "11" at bounding box center [387, 356] width 45 height 19
type input "2"
type input "0.18"
type input "20"
type input "1.82"
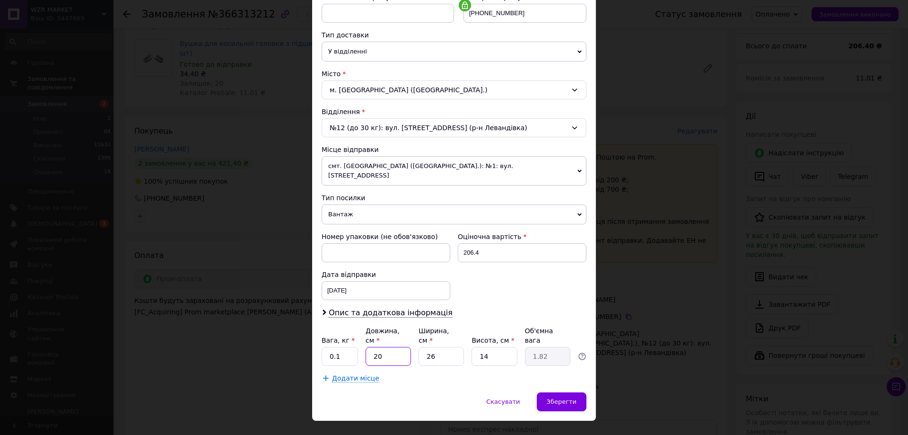
type input "20"
click at [444, 347] on input "26" at bounding box center [440, 356] width 45 height 19
type input "2"
type input "0.14"
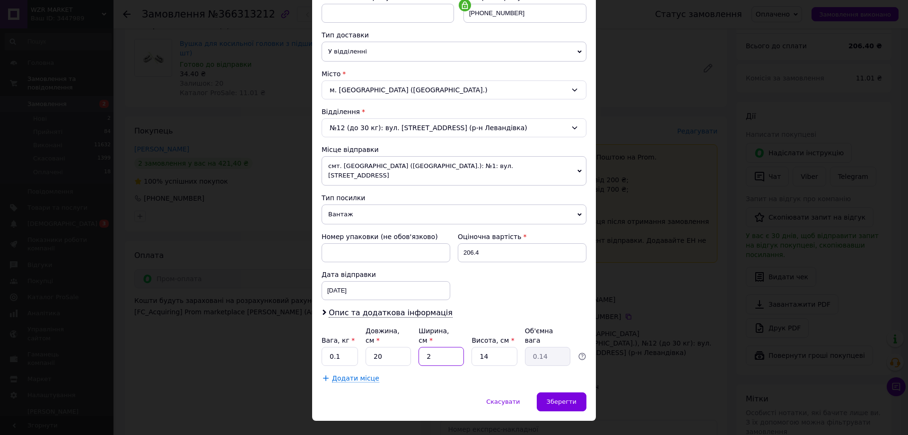
type input "20"
type input "1.4"
type input "20"
click at [492, 347] on input "14" at bounding box center [493, 356] width 45 height 19
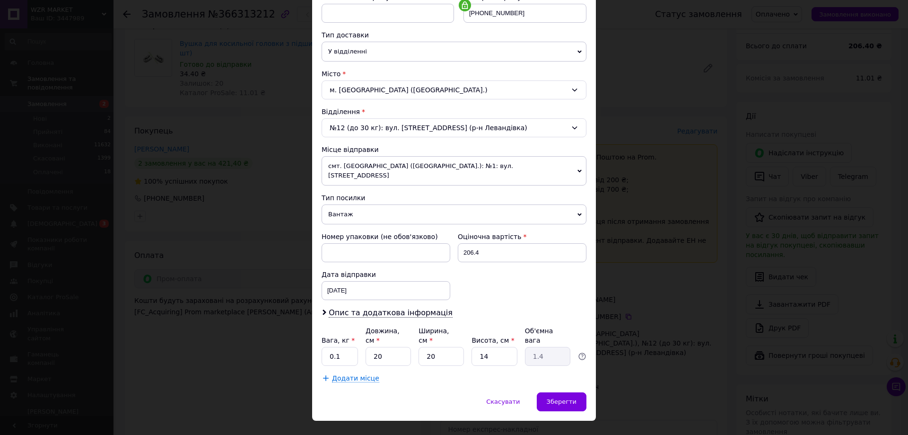
click at [357, 205] on span "Вантаж" at bounding box center [454, 214] width 265 height 20
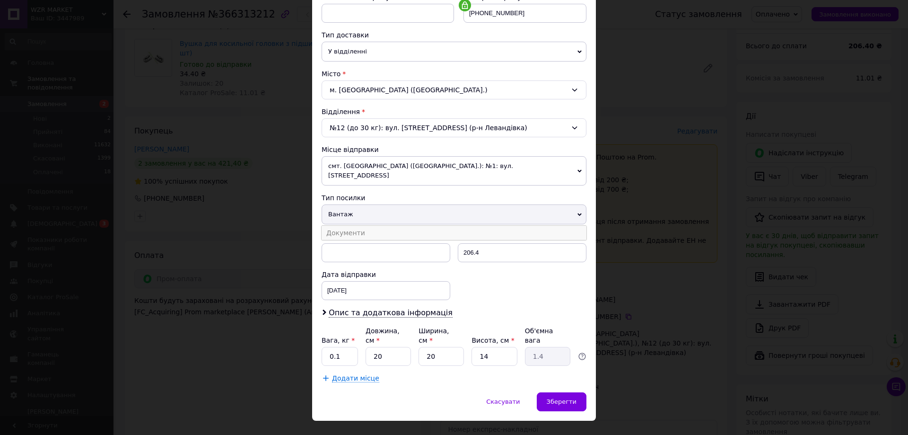
click at [358, 226] on li "Документи" at bounding box center [454, 233] width 265 height 14
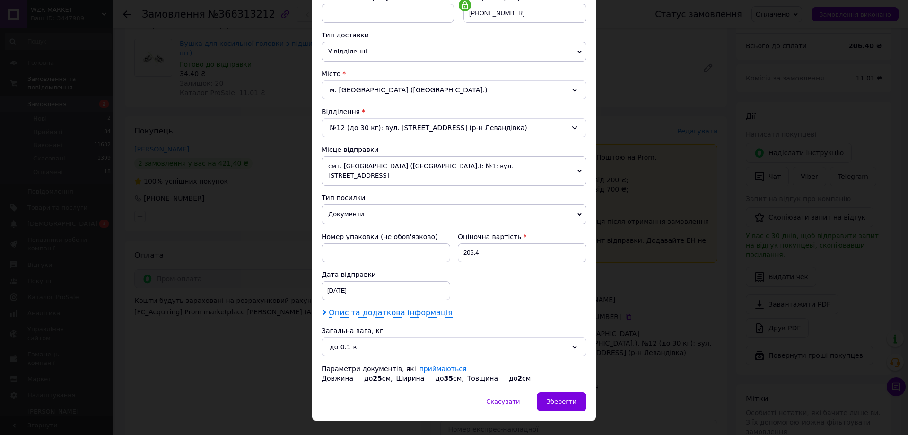
click at [395, 308] on span "Опис та додаткова інформація" at bounding box center [391, 312] width 124 height 9
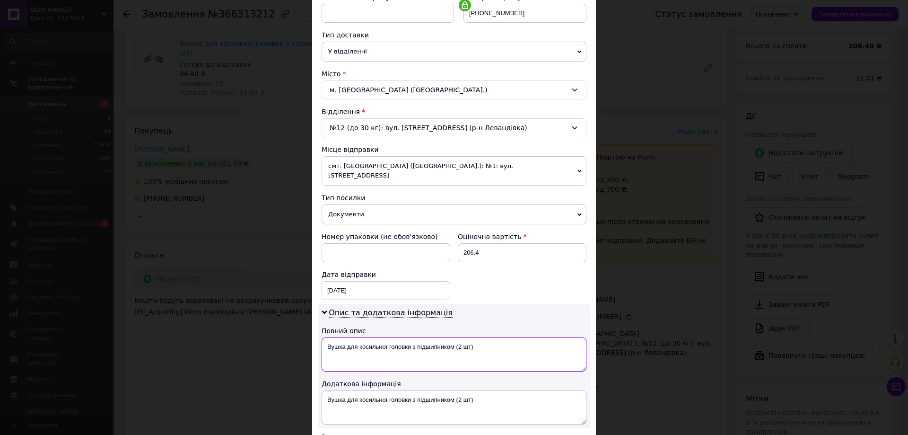
drag, startPoint x: 472, startPoint y: 339, endPoint x: 344, endPoint y: 344, distance: 128.7
click at [344, 344] on textarea "Вушка для косильної головки з підшипником (2 шт)" at bounding box center [454, 354] width 265 height 34
type textarea "Вушка"
drag, startPoint x: 470, startPoint y: 391, endPoint x: 343, endPoint y: 392, distance: 127.2
click at [343, 392] on textarea "Вушка для косильної головки з підшипником (2 шт)" at bounding box center [454, 407] width 265 height 34
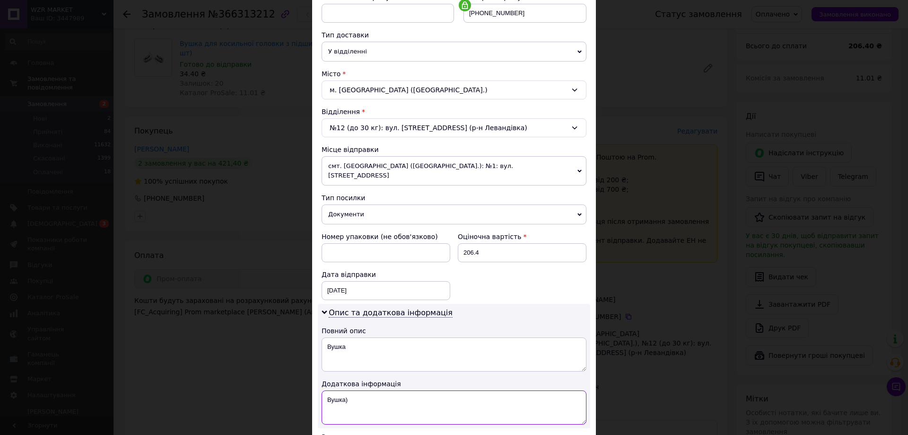
click at [382, 392] on textarea "Вушка)" at bounding box center [454, 407] width 265 height 34
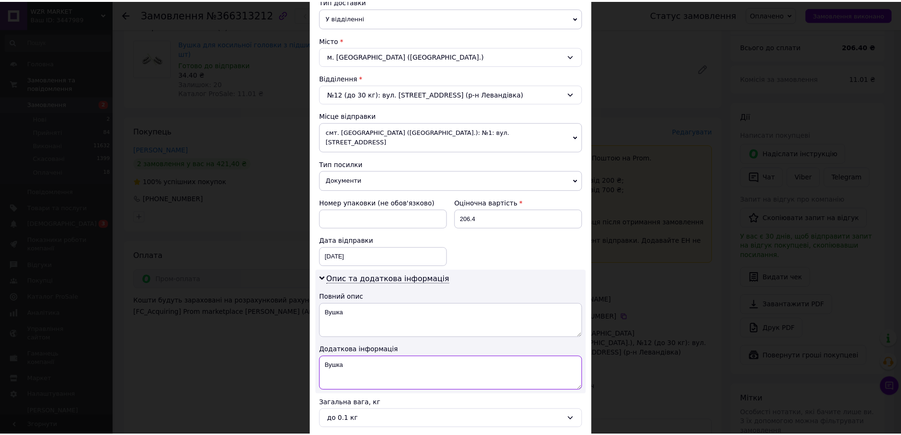
scroll to position [288, 0]
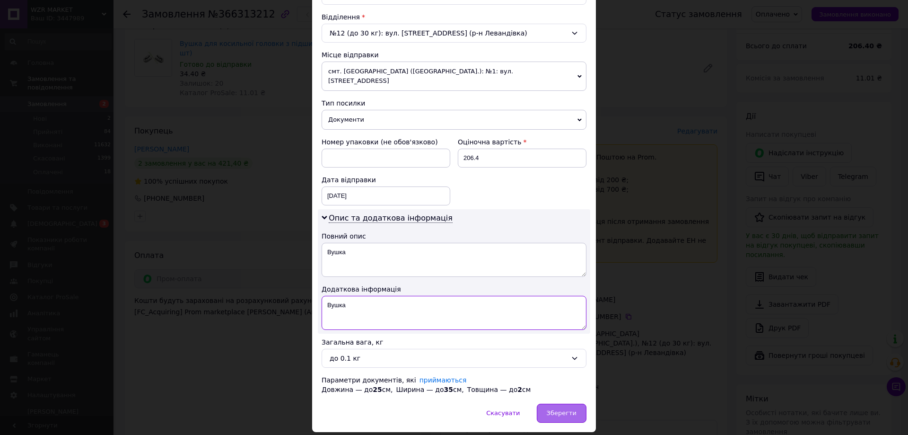
type textarea "Вушка"
click at [565, 409] on span "Зберегти" at bounding box center [562, 412] width 30 height 7
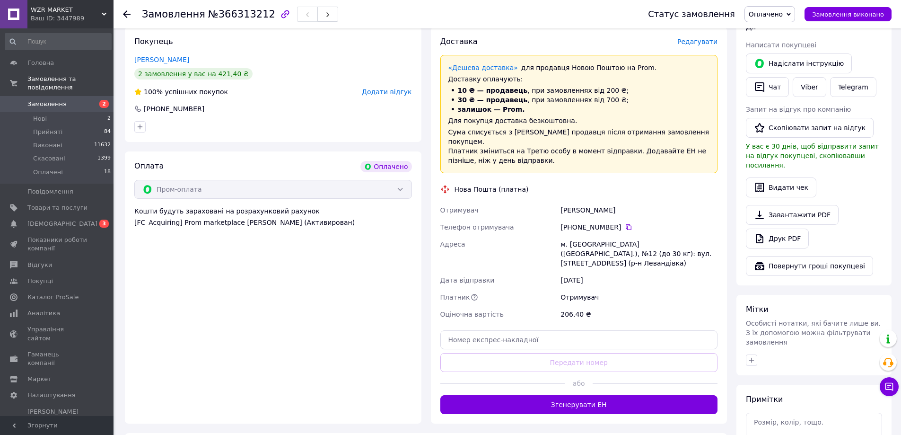
scroll to position [189, 0]
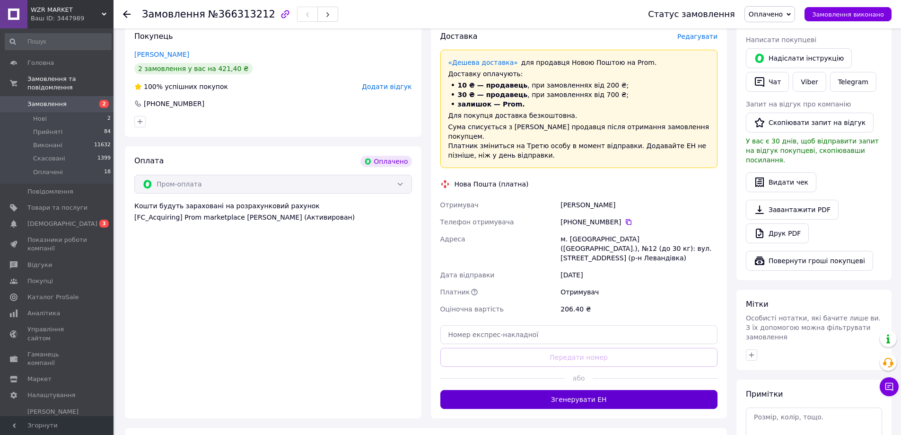
click at [577, 390] on button "Згенерувати ЕН" at bounding box center [579, 399] width 278 height 19
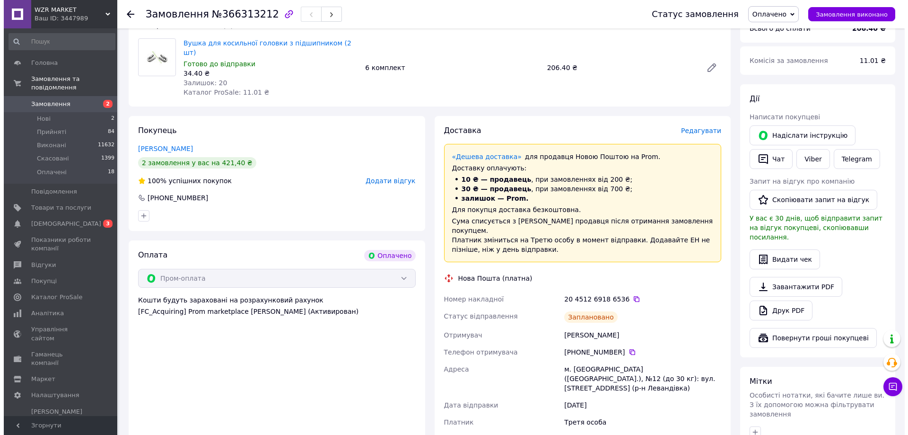
scroll to position [95, 0]
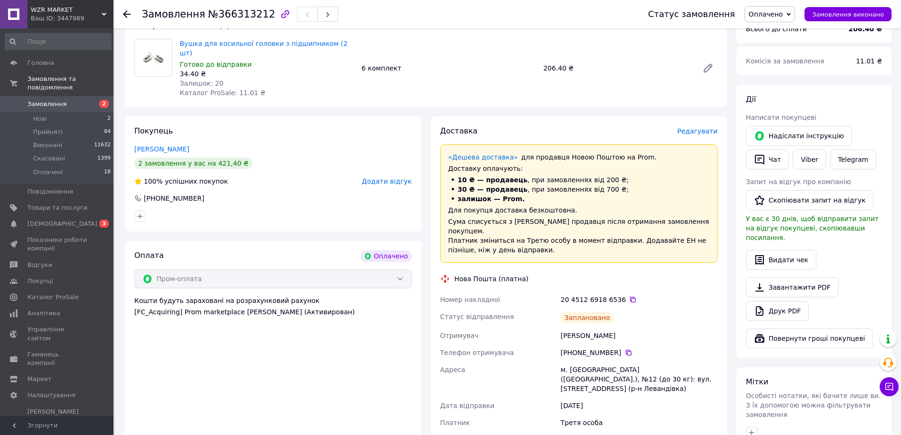
click at [698, 127] on span "Редагувати" at bounding box center [697, 131] width 40 height 8
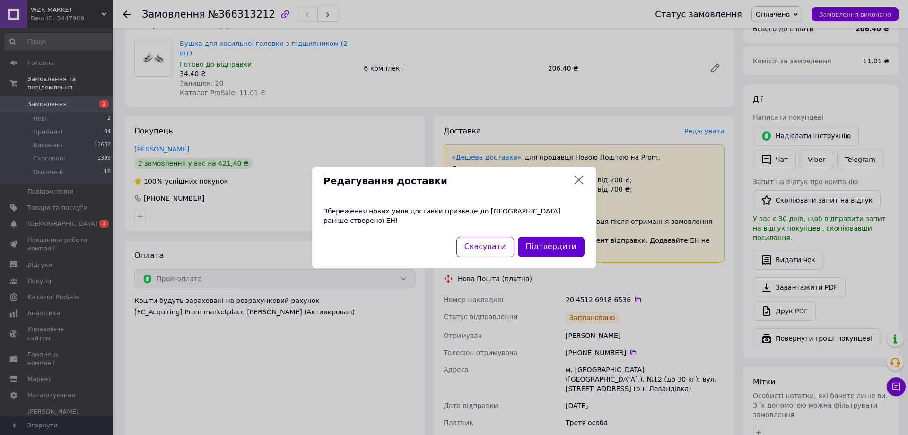
click at [558, 241] on button "Підтвердити" at bounding box center [551, 246] width 67 height 20
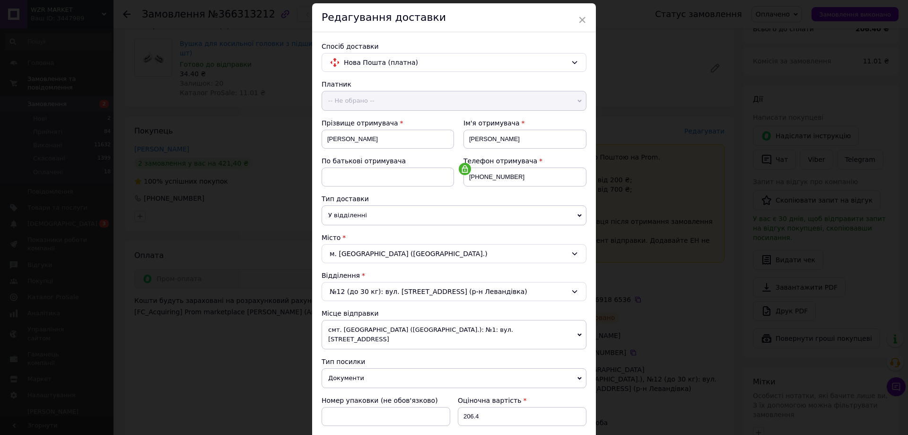
scroll to position [142, 0]
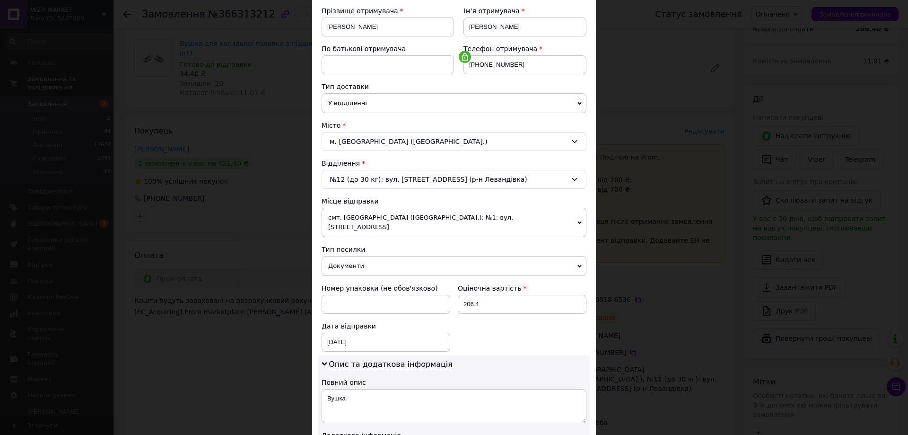
click at [377, 260] on span "Документи" at bounding box center [454, 266] width 265 height 20
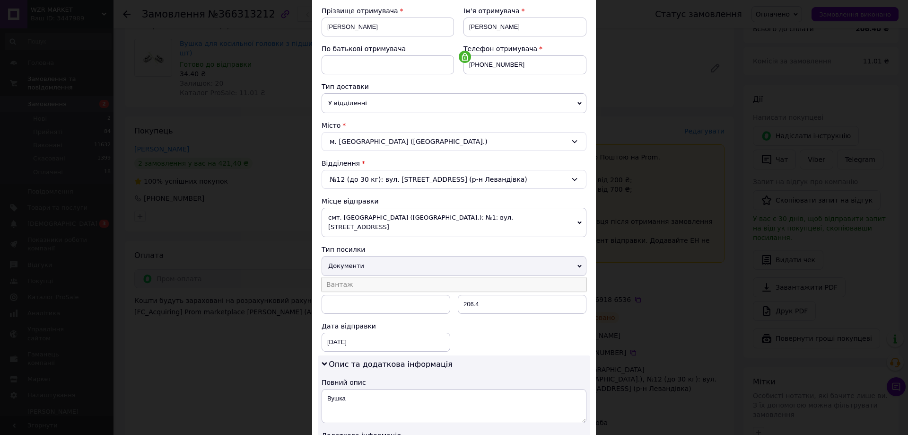
click at [367, 277] on li "Вантаж" at bounding box center [454, 284] width 265 height 14
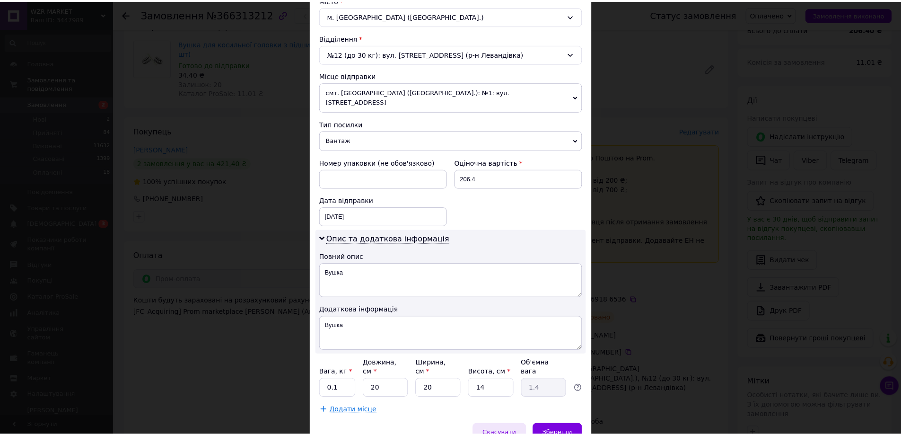
scroll to position [284, 0]
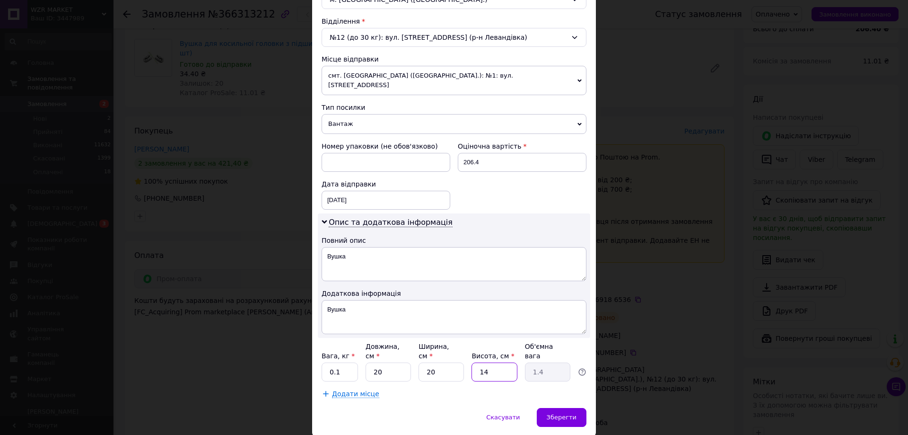
click at [492, 362] on input "14" at bounding box center [493, 371] width 45 height 19
type input "3"
type input "0.3"
type input "3"
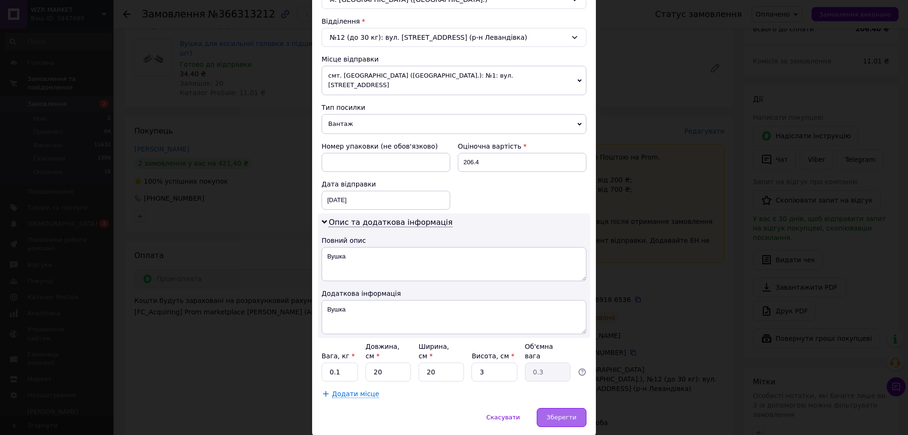
click at [554, 413] on span "Зберегти" at bounding box center [562, 416] width 30 height 7
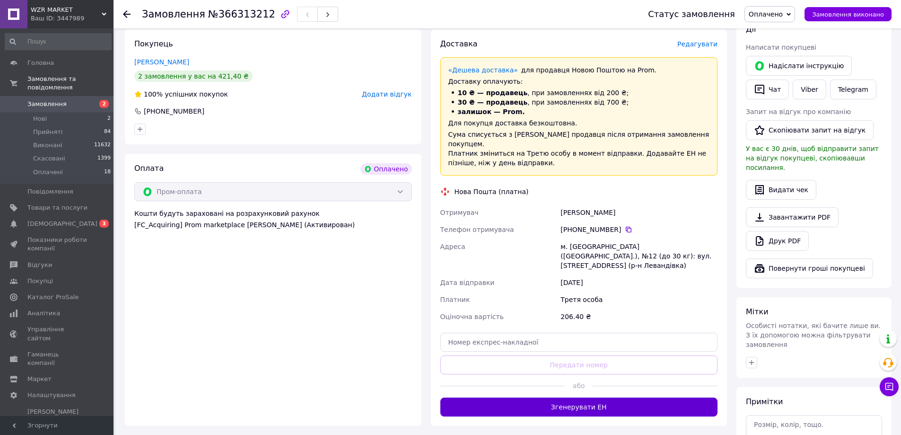
scroll to position [189, 0]
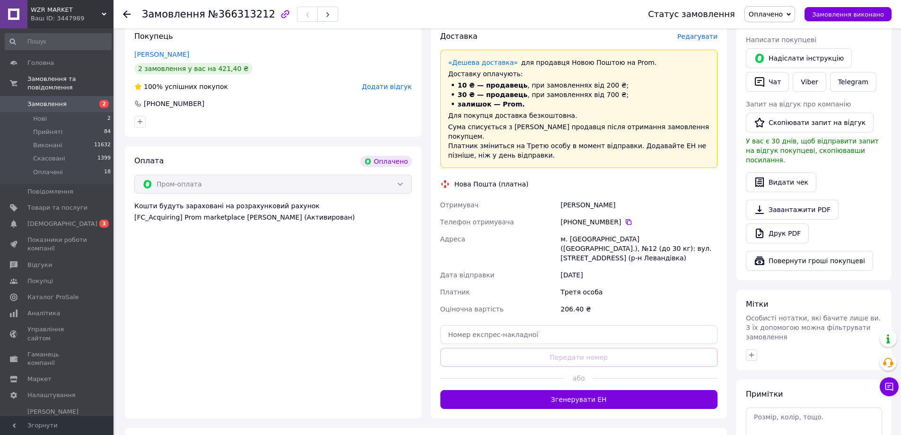
click at [575, 390] on button "Згенерувати ЕН" at bounding box center [579, 399] width 278 height 19
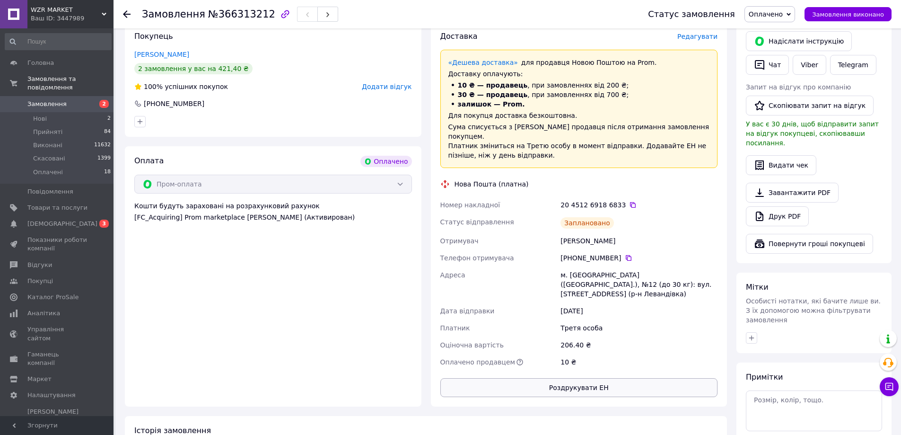
click at [575, 378] on button "Роздрукувати ЕН" at bounding box center [579, 387] width 278 height 19
drag, startPoint x: 616, startPoint y: 184, endPoint x: 436, endPoint y: 186, distance: 180.1
click at [436, 186] on div "Доставка Редагувати «Дешева доставка»   для продавця Новою Поштою на Prom. Дост…" at bounding box center [579, 214] width 296 height 384
copy div "Номер накладної 20 4512 6918 6833"
click at [768, 65] on button "Чат" at bounding box center [767, 65] width 43 height 20
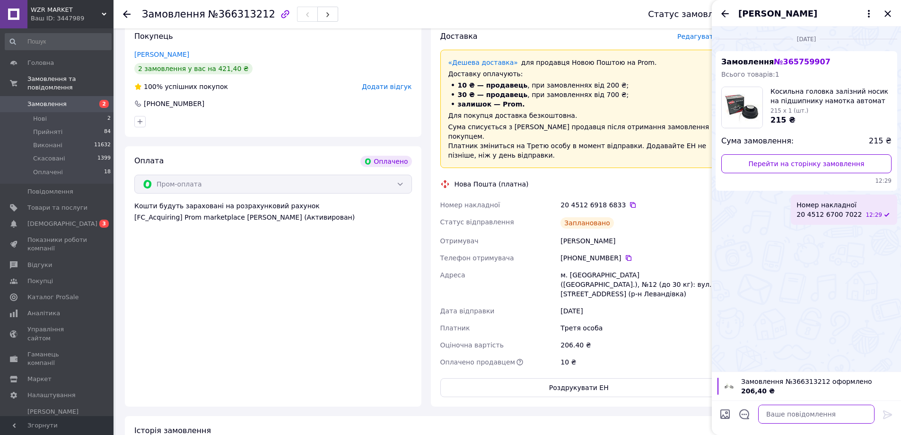
click at [791, 416] on textarea at bounding box center [816, 413] width 116 height 19
paste textarea "Номер накладної 20 4512 6918 6833"
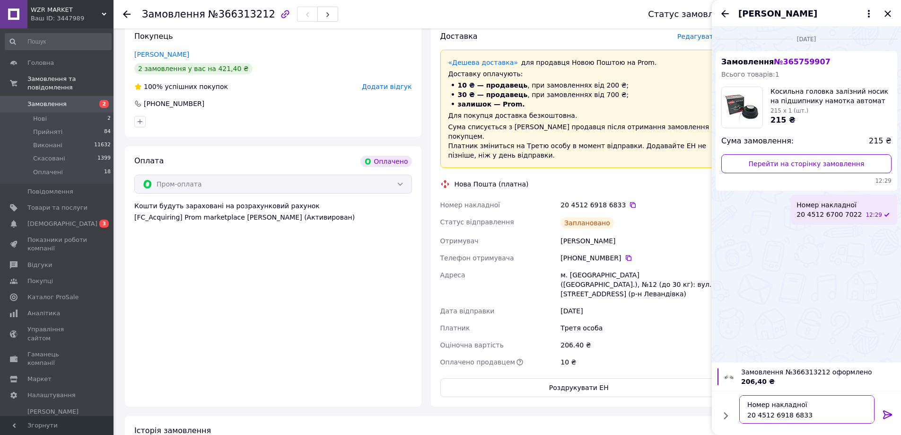
type textarea "Номер накладної 20 4512 6918 6833"
click at [888, 414] on icon at bounding box center [887, 414] width 9 height 9
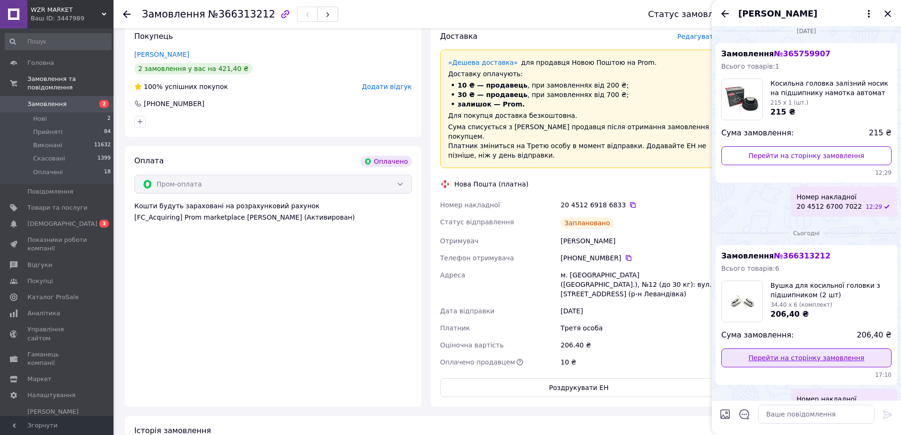
scroll to position [30, 0]
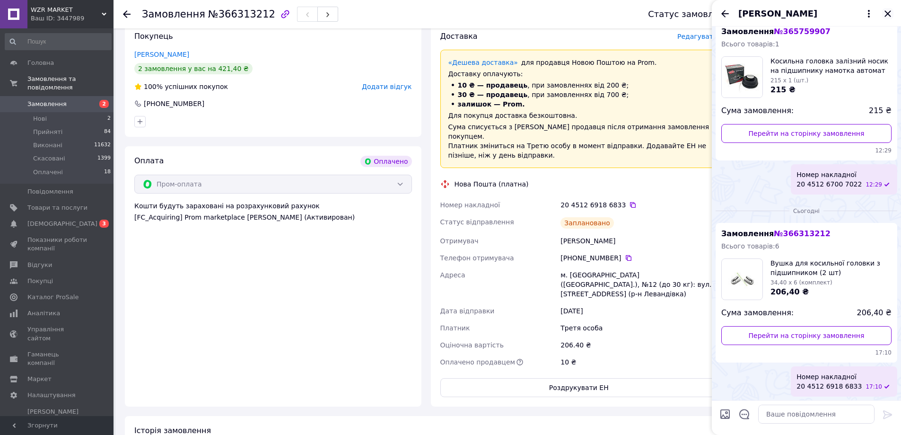
click at [889, 11] on icon "Закрити" at bounding box center [887, 13] width 11 height 11
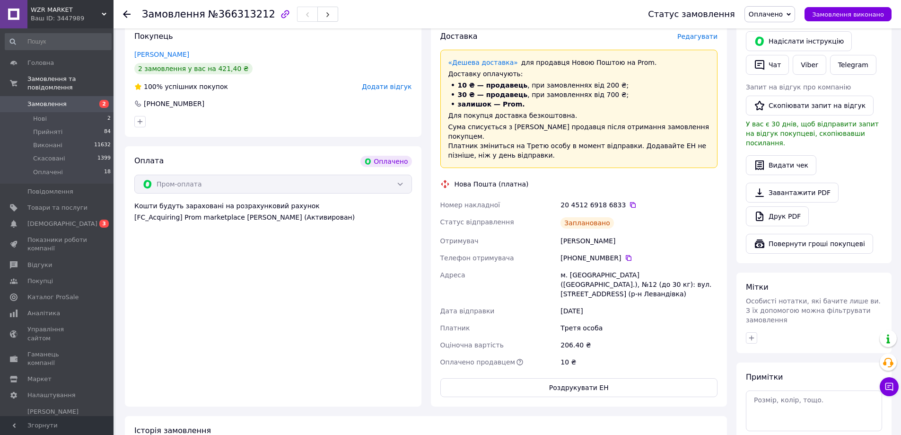
click at [45, 100] on span "Замовлення" at bounding box center [46, 104] width 39 height 9
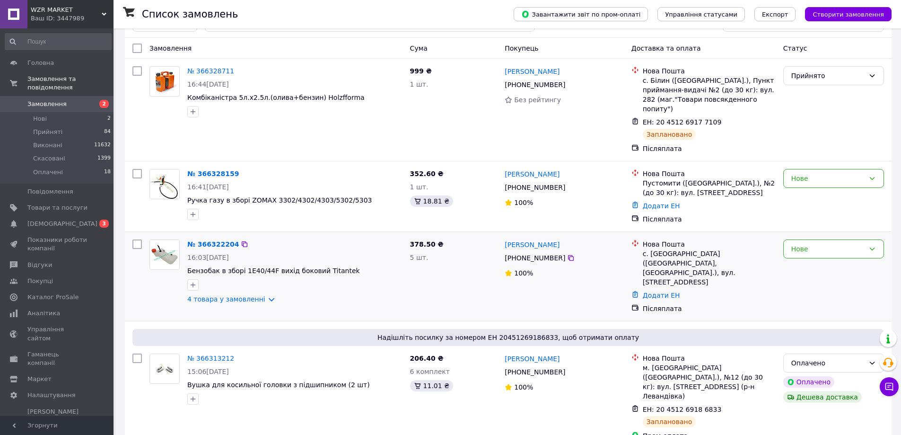
scroll to position [47, 0]
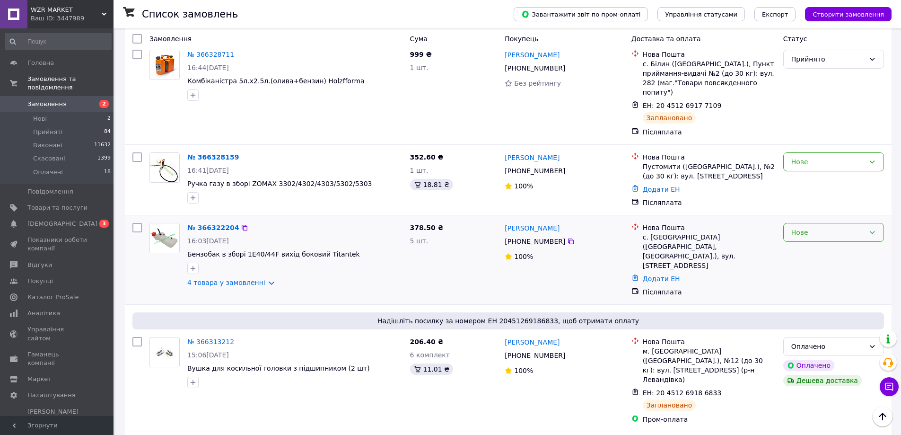
click at [817, 227] on div "Нове" at bounding box center [827, 232] width 73 height 10
click at [813, 239] on li "Прийнято" at bounding box center [833, 243] width 100 height 17
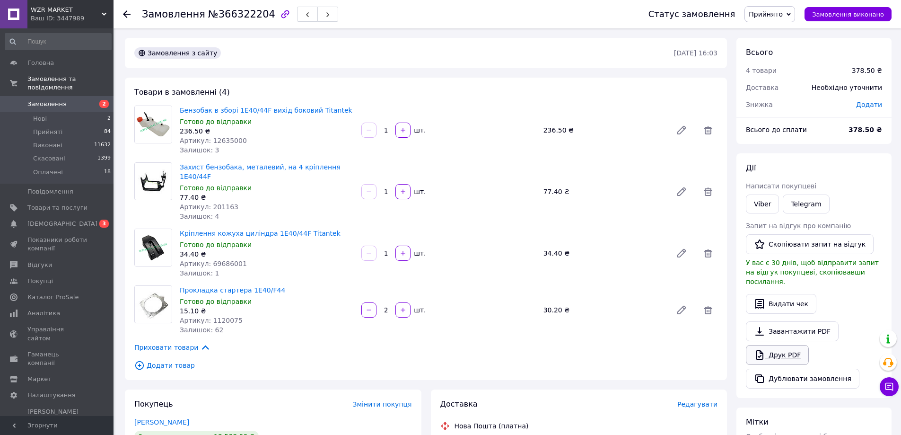
click at [776, 350] on link "Друк PDF" at bounding box center [777, 355] width 63 height 20
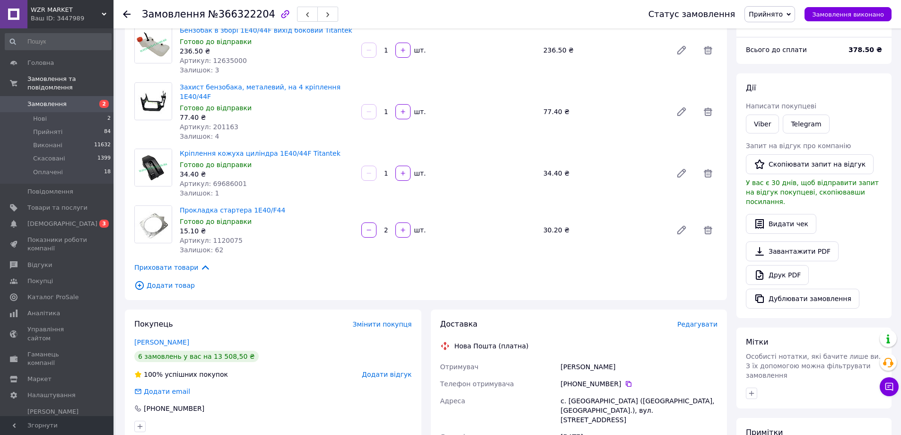
scroll to position [95, 0]
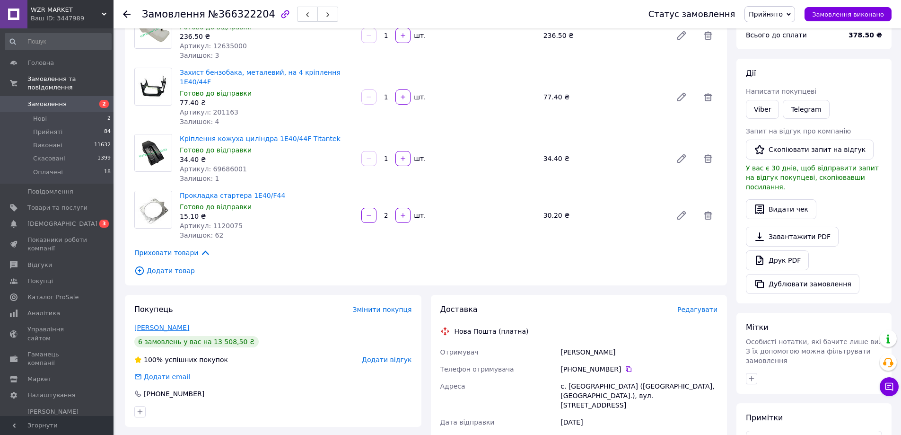
click at [165, 323] on link "[PERSON_NAME]" at bounding box center [161, 327] width 55 height 8
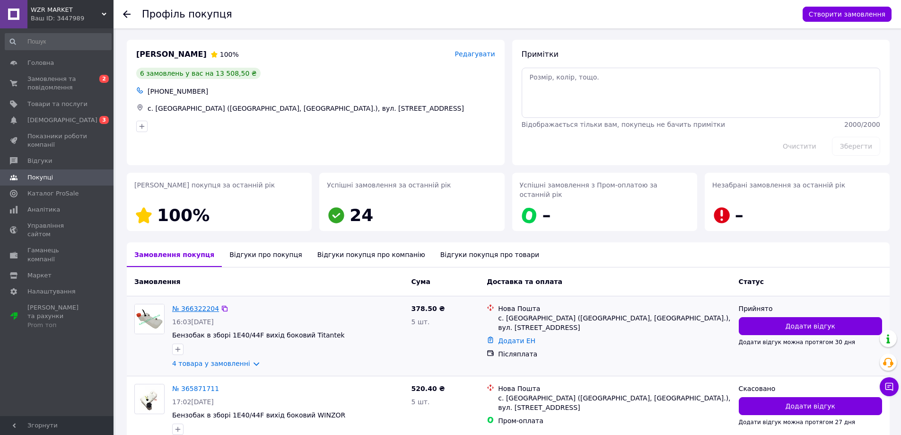
click at [200, 304] on link "№ 366322204" at bounding box center [195, 308] width 47 height 8
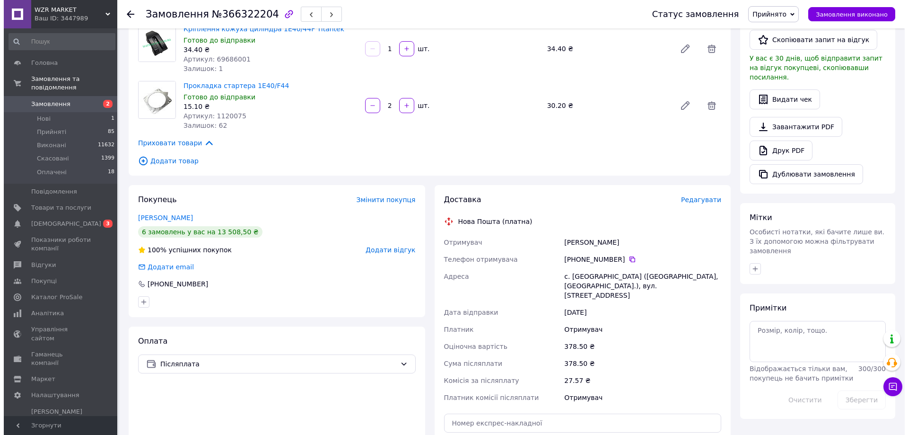
scroll to position [189, 0]
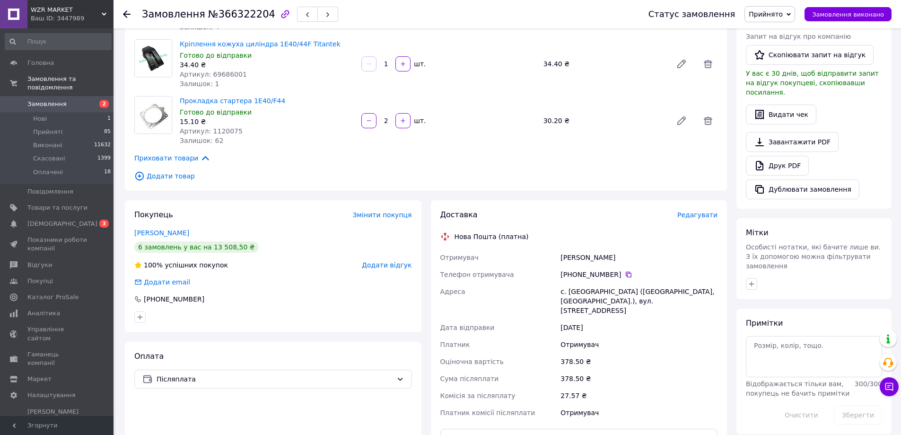
click at [697, 211] on span "Редагувати" at bounding box center [697, 215] width 40 height 8
